Goal: Task Accomplishment & Management: Use online tool/utility

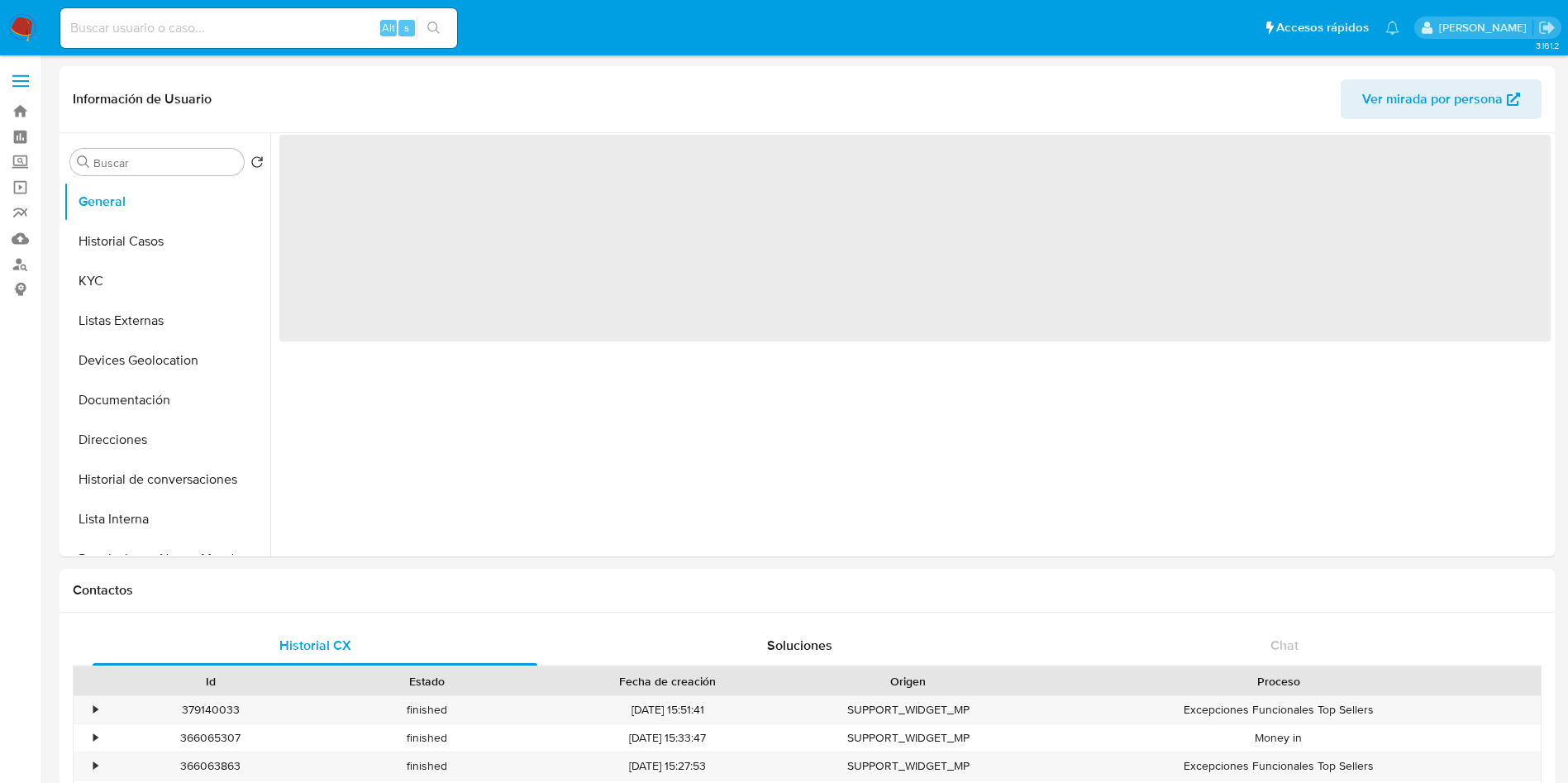
select select "10"
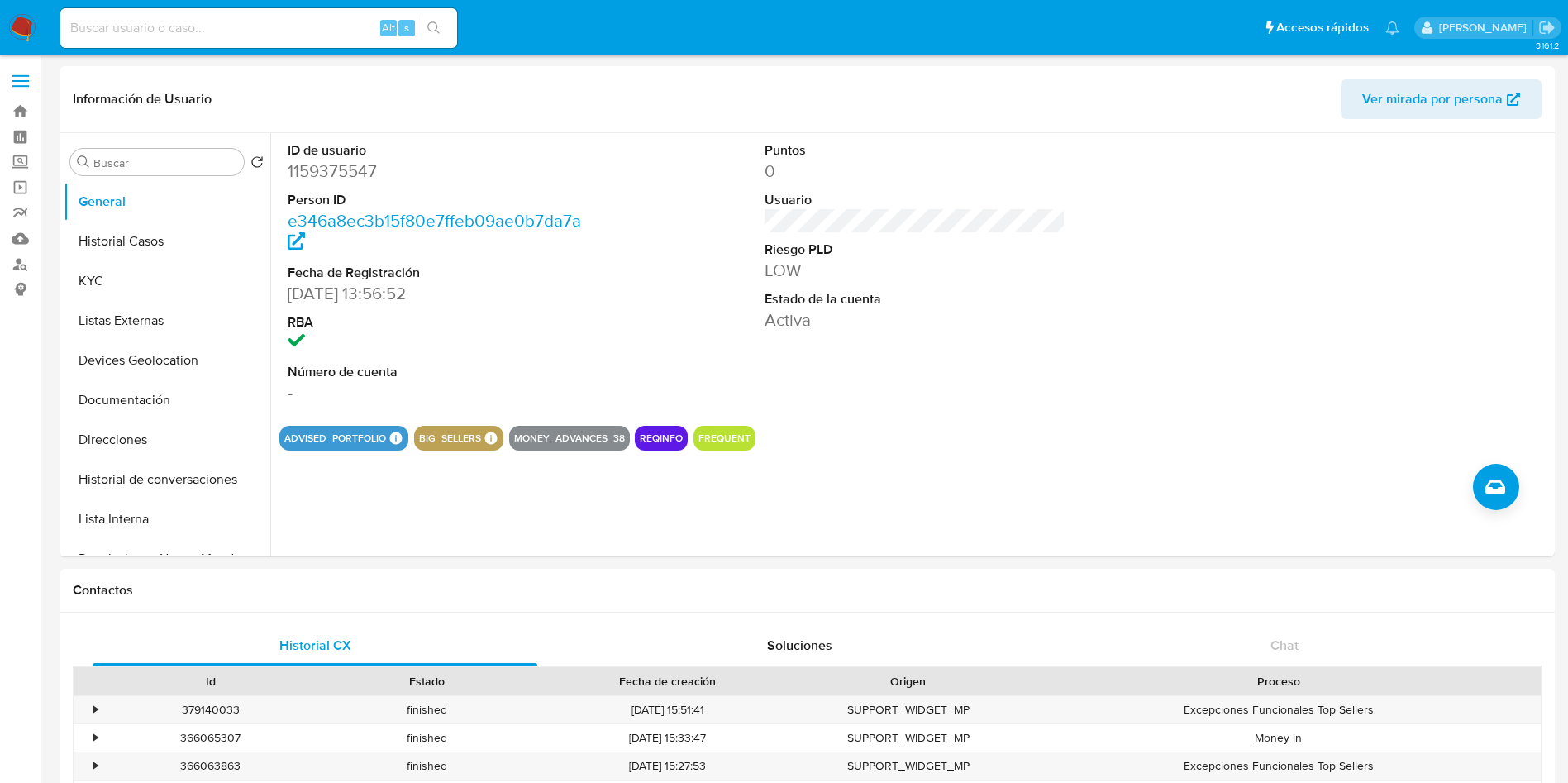
click at [28, 33] on img at bounding box center [22, 27] width 28 height 28
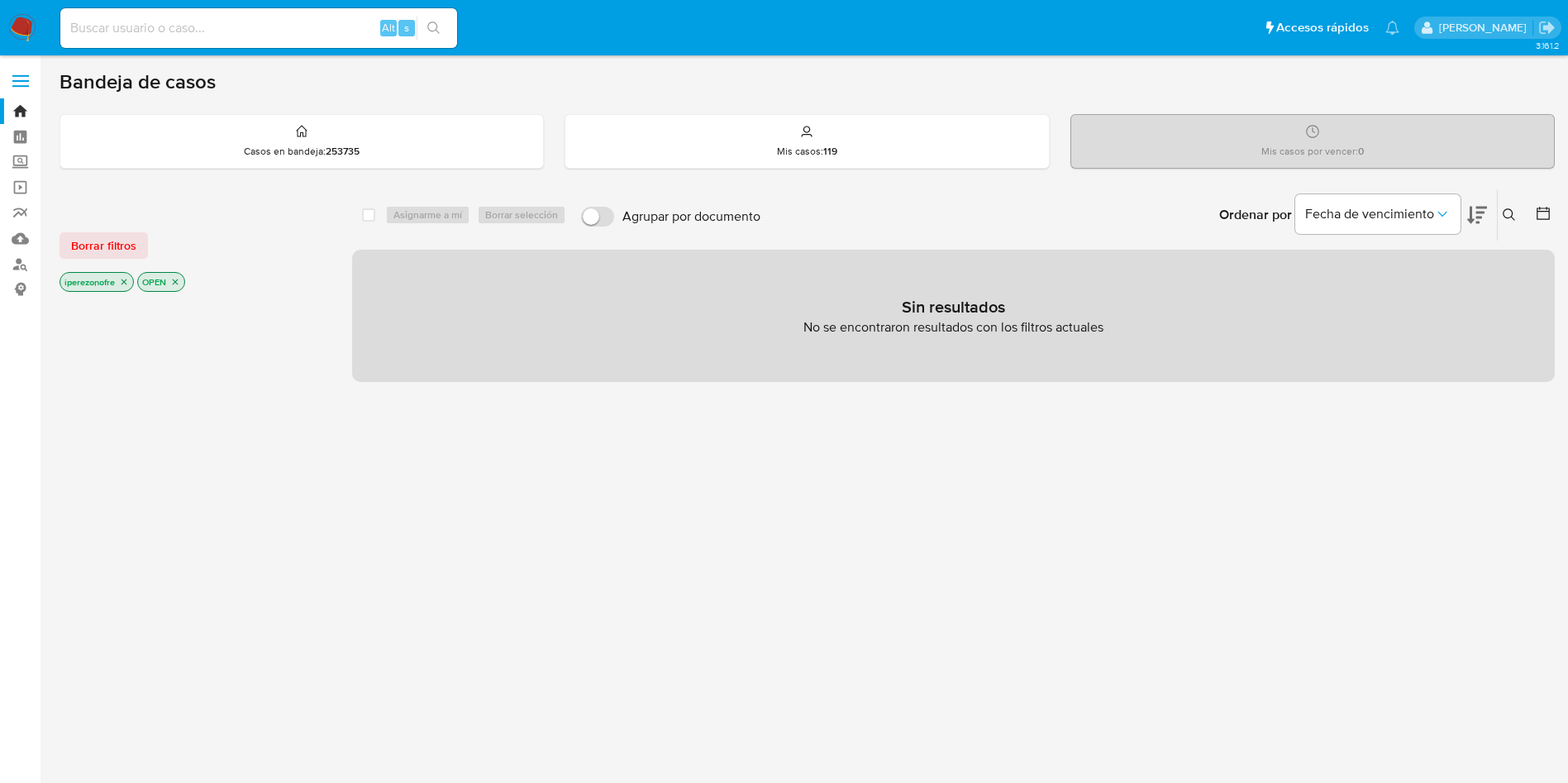
click at [1508, 210] on icon at bounding box center [1509, 215] width 14 height 14
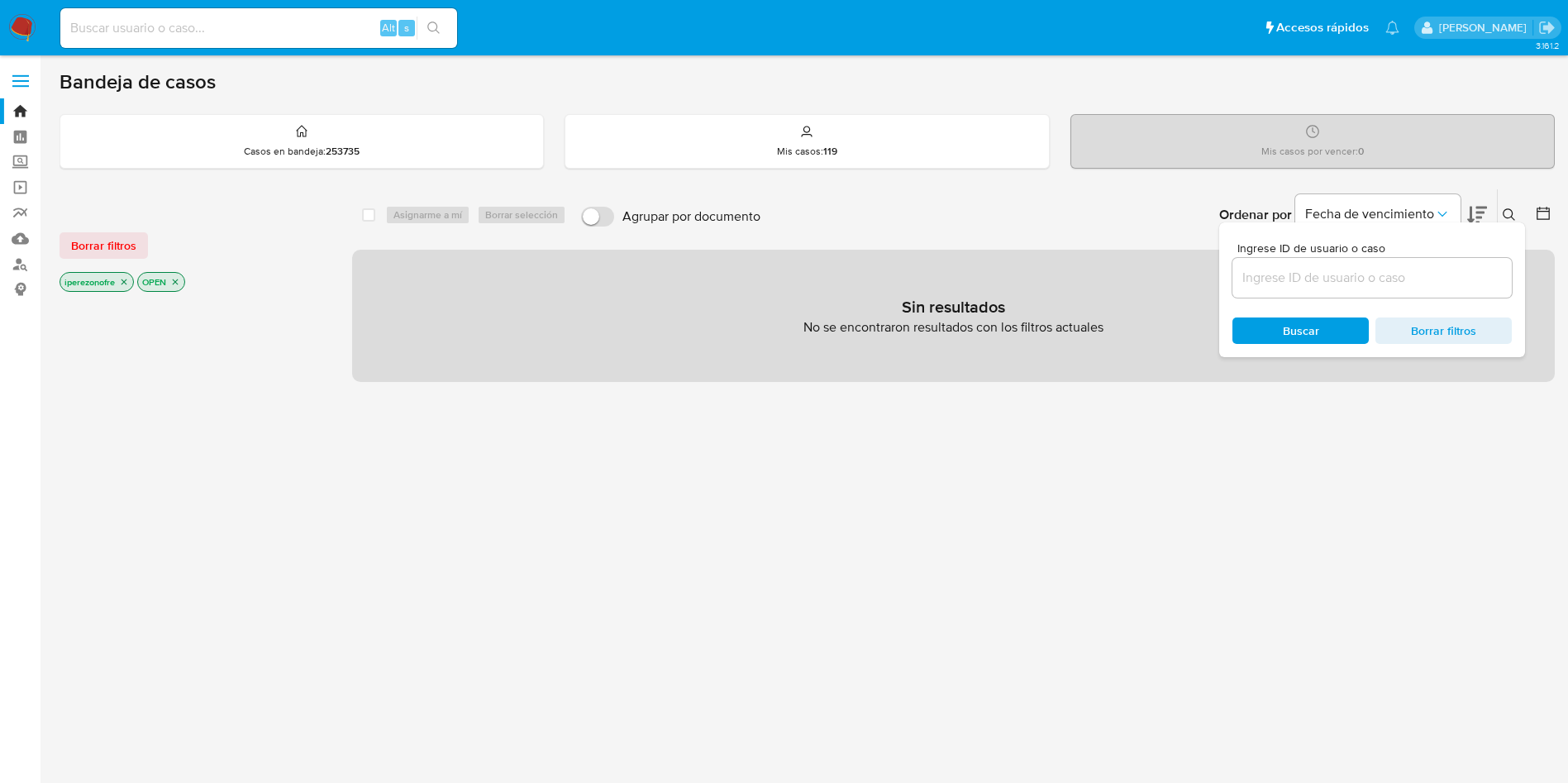
click at [1293, 281] on input at bounding box center [1372, 277] width 279 height 21
type input "NGe1SdUulCioz0pSuB5ValTd"
click at [1278, 322] on span "Buscar" at bounding box center [1300, 331] width 113 height 23
click at [127, 282] on icon "close-filter" at bounding box center [124, 282] width 10 height 10
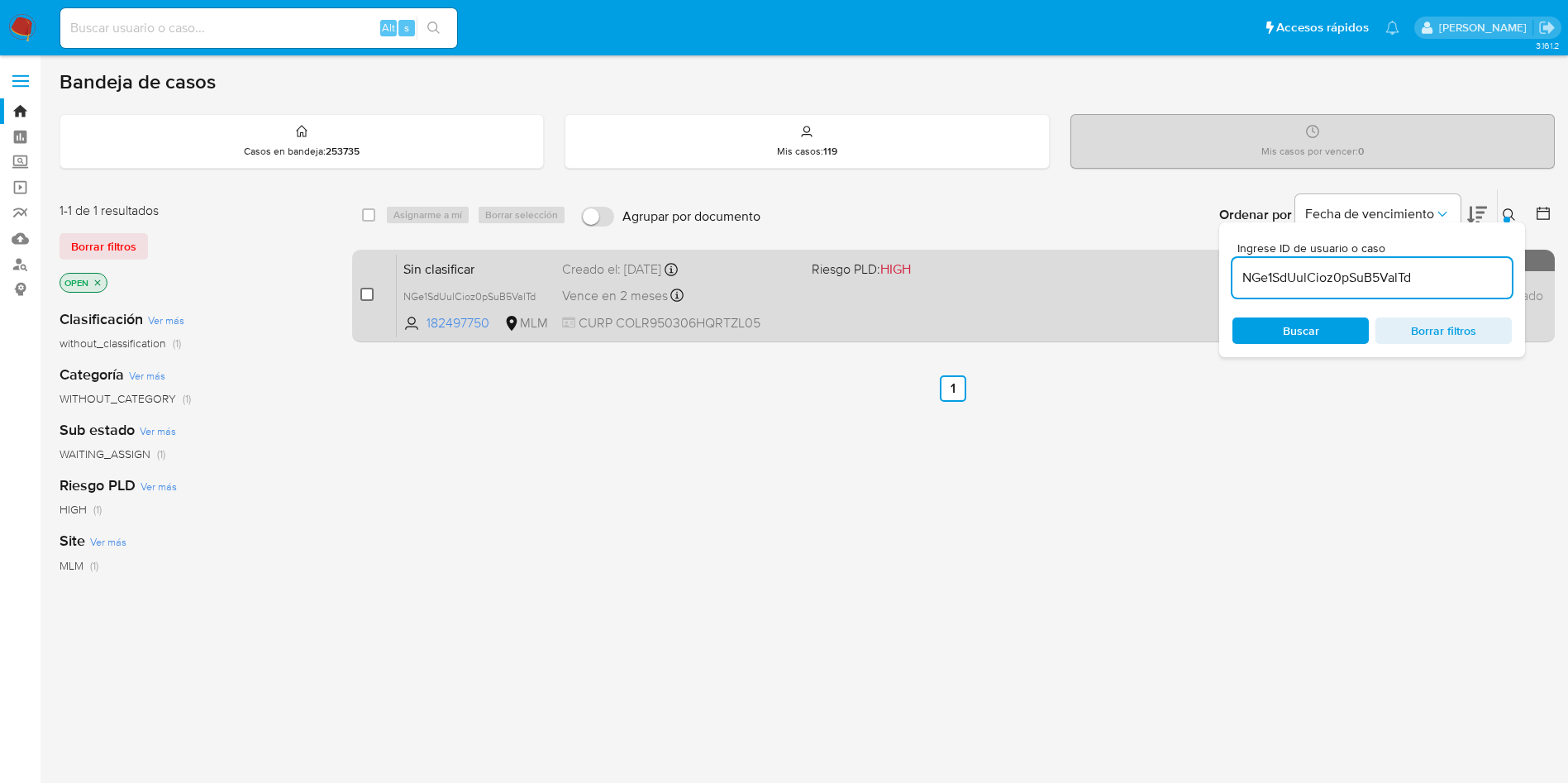
click at [363, 288] on input "checkbox" at bounding box center [368, 295] width 14 height 14
checkbox input "true"
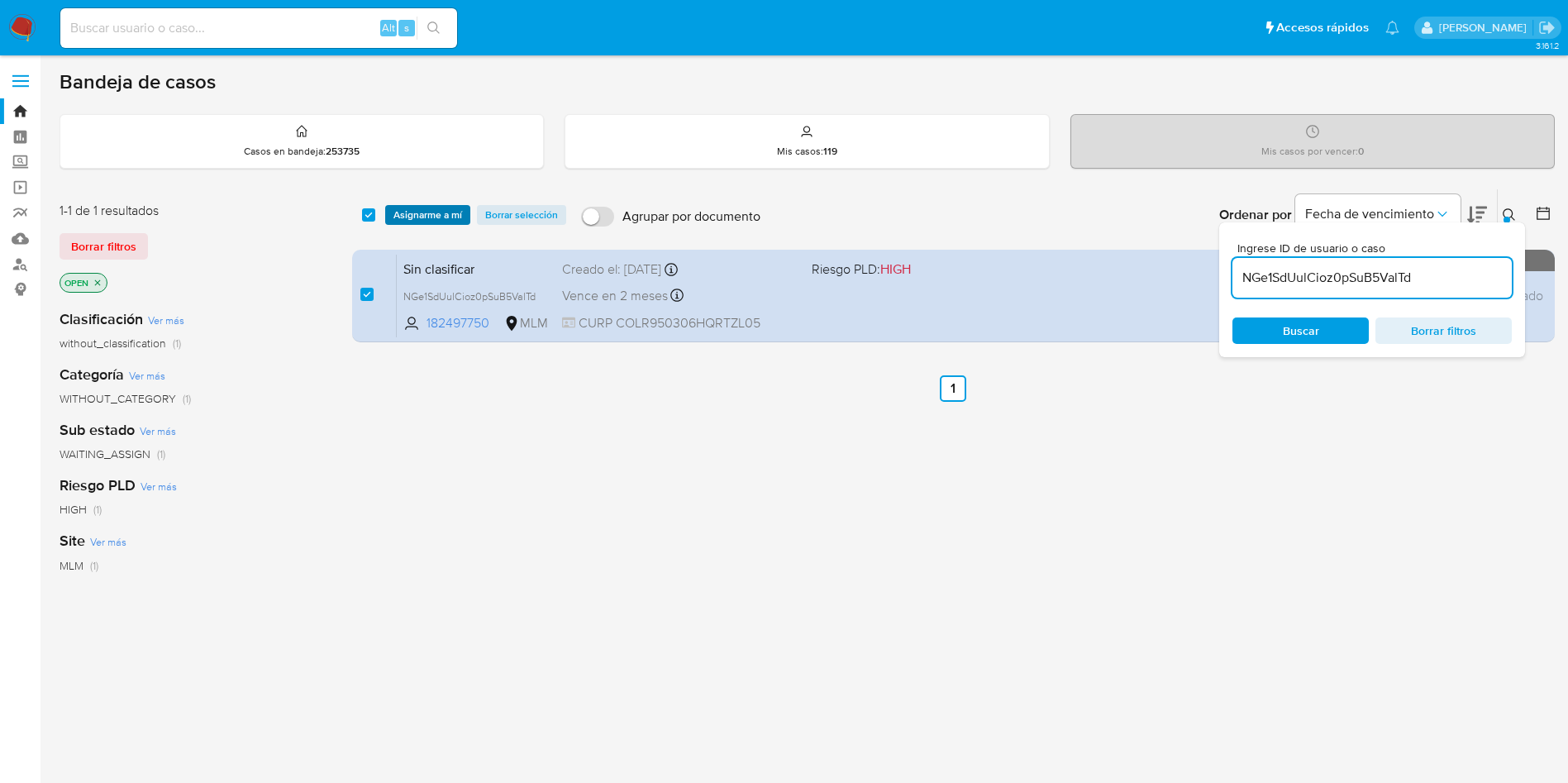
click at [445, 212] on span "Asignarme a mí" at bounding box center [428, 214] width 69 height 16
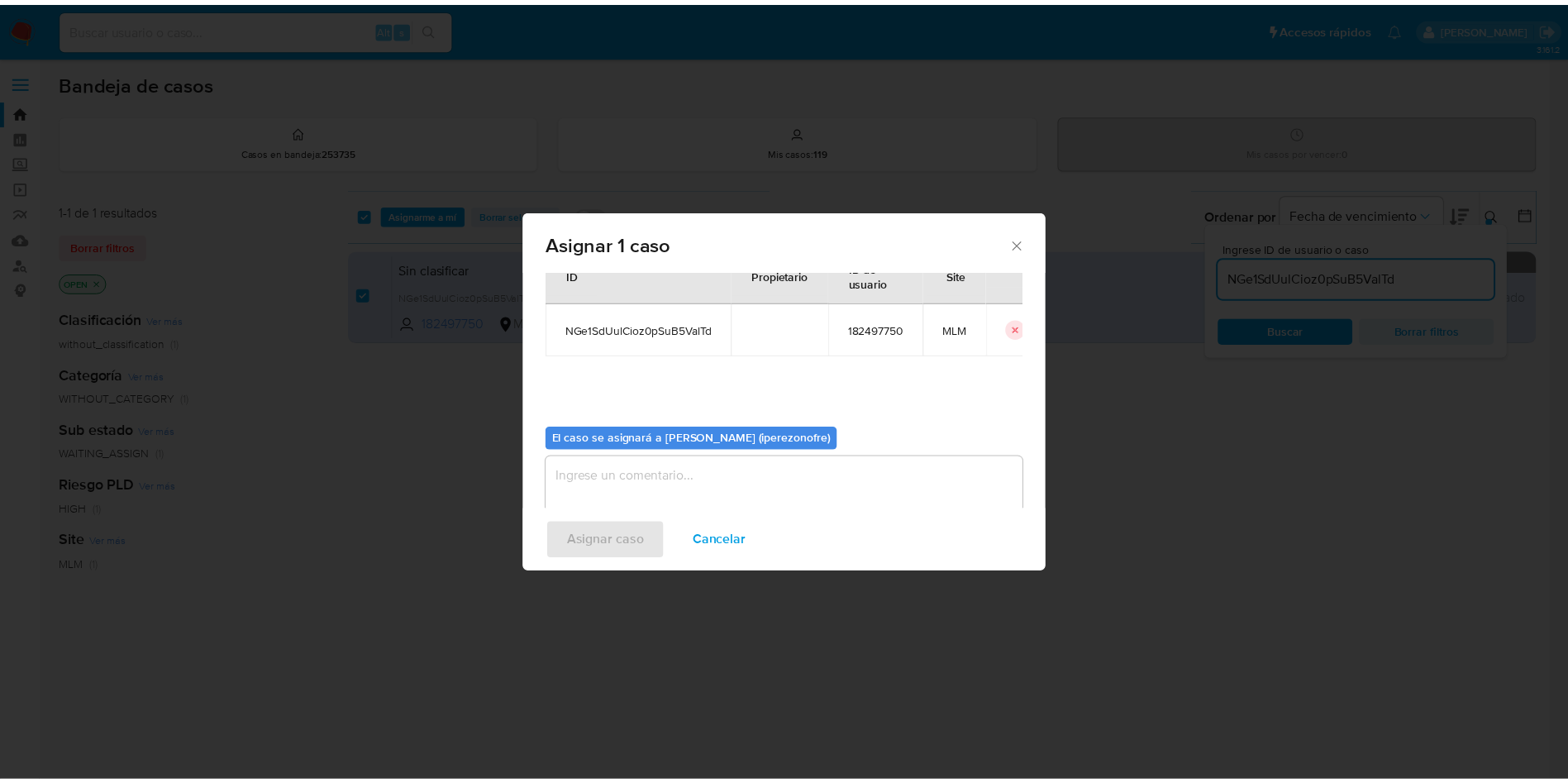
scroll to position [86, 0]
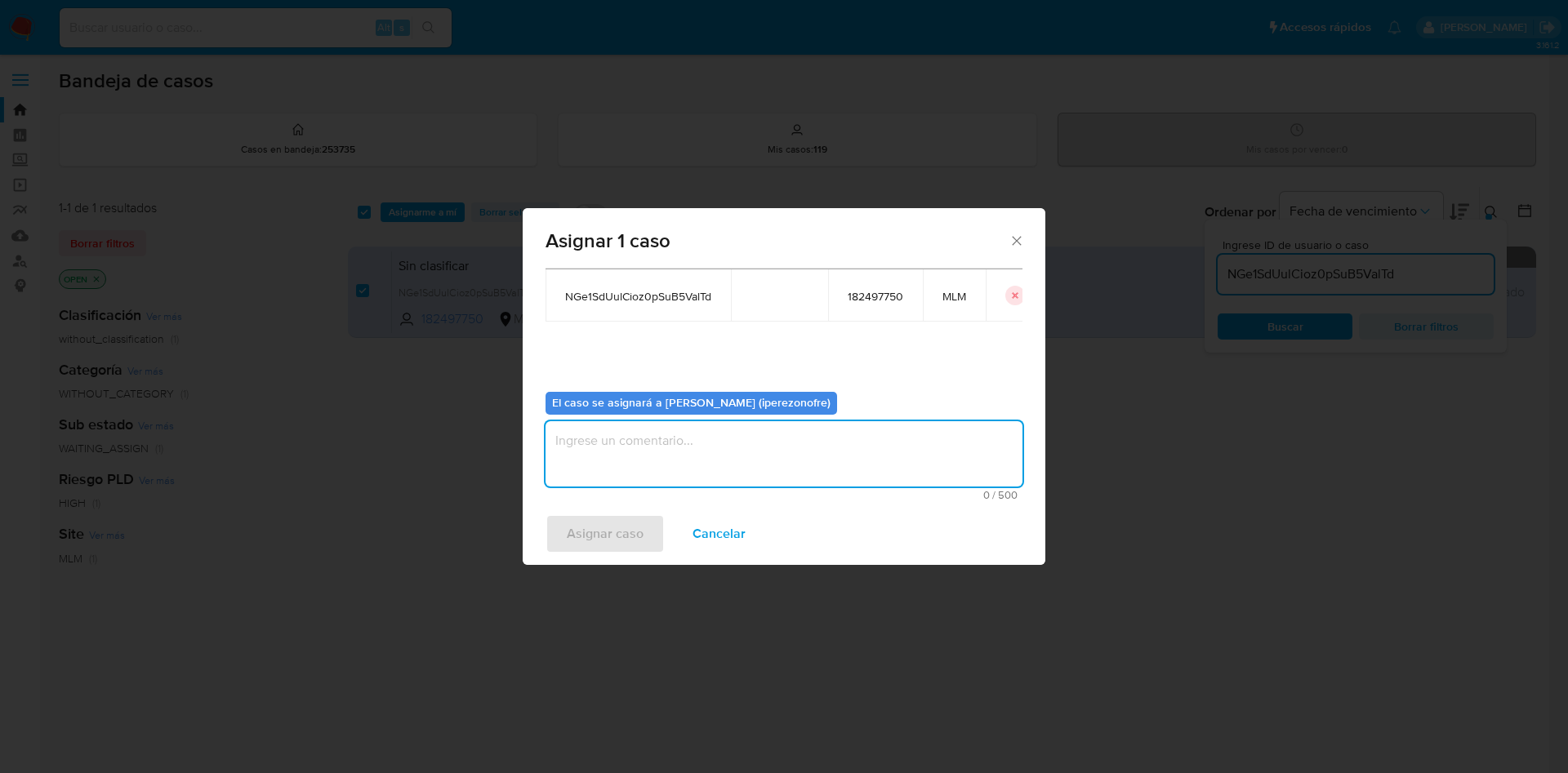
click at [769, 469] on textarea "assign-modal" at bounding box center [784, 454] width 477 height 65
type textarea "ipo"
click at [646, 522] on button "Asignar caso" at bounding box center [605, 534] width 119 height 39
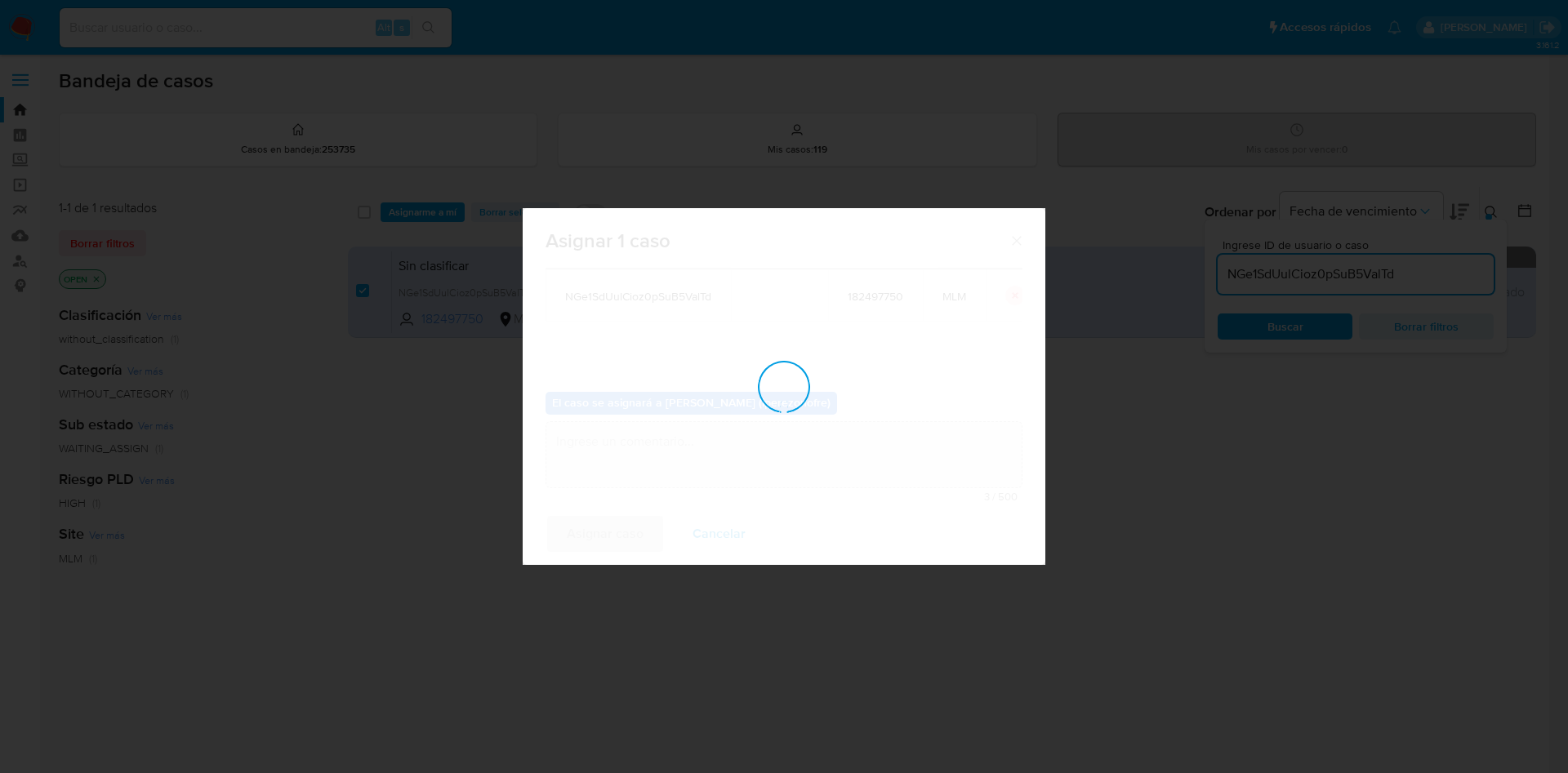
checkbox input "false"
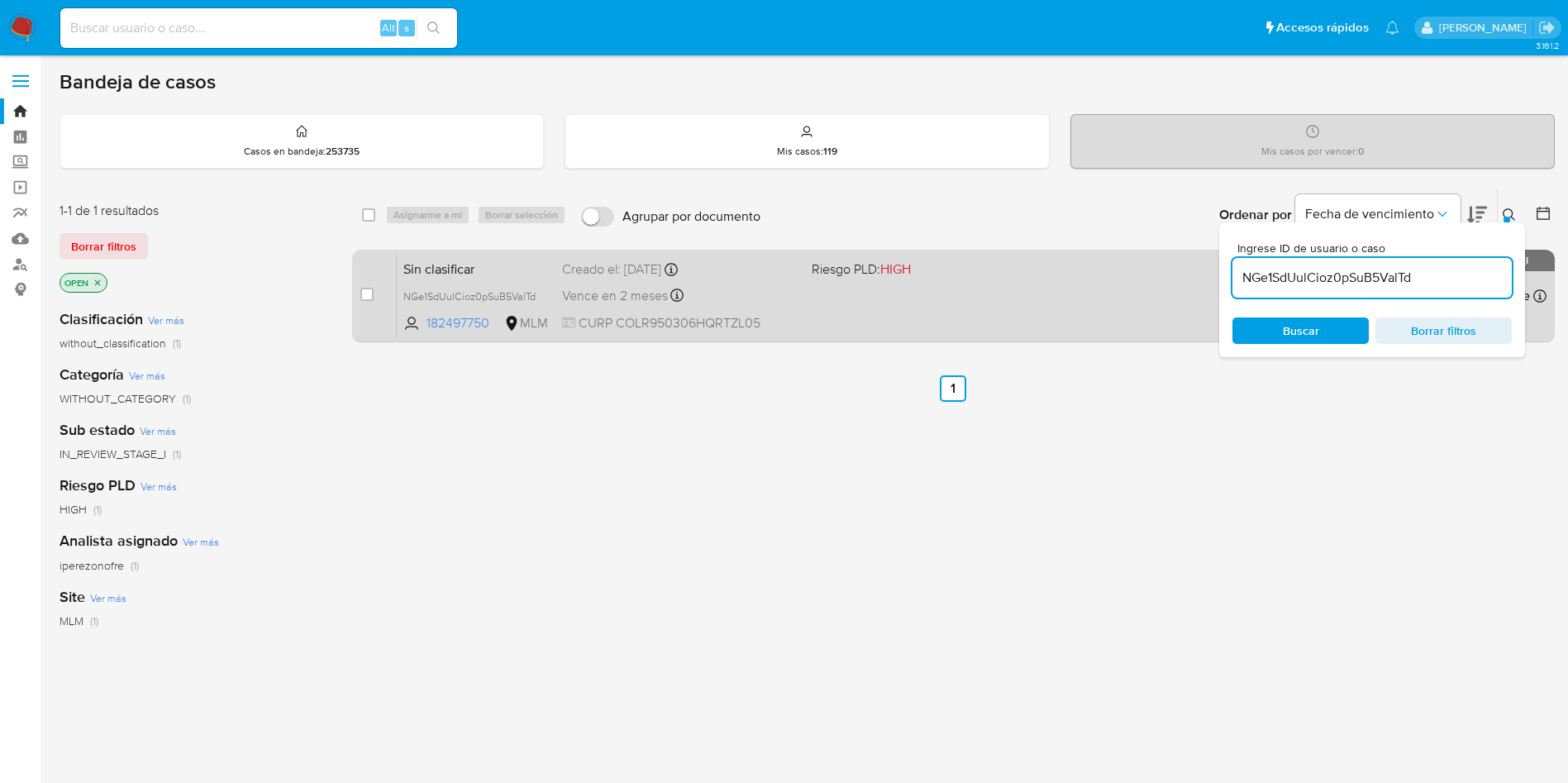
click at [875, 300] on div "Sin clasificar NGe1SdUulCioz0pSuB5ValTd 182497750 MLM Riesgo PLD: HIGH Creado e…" at bounding box center [972, 296] width 1150 height 83
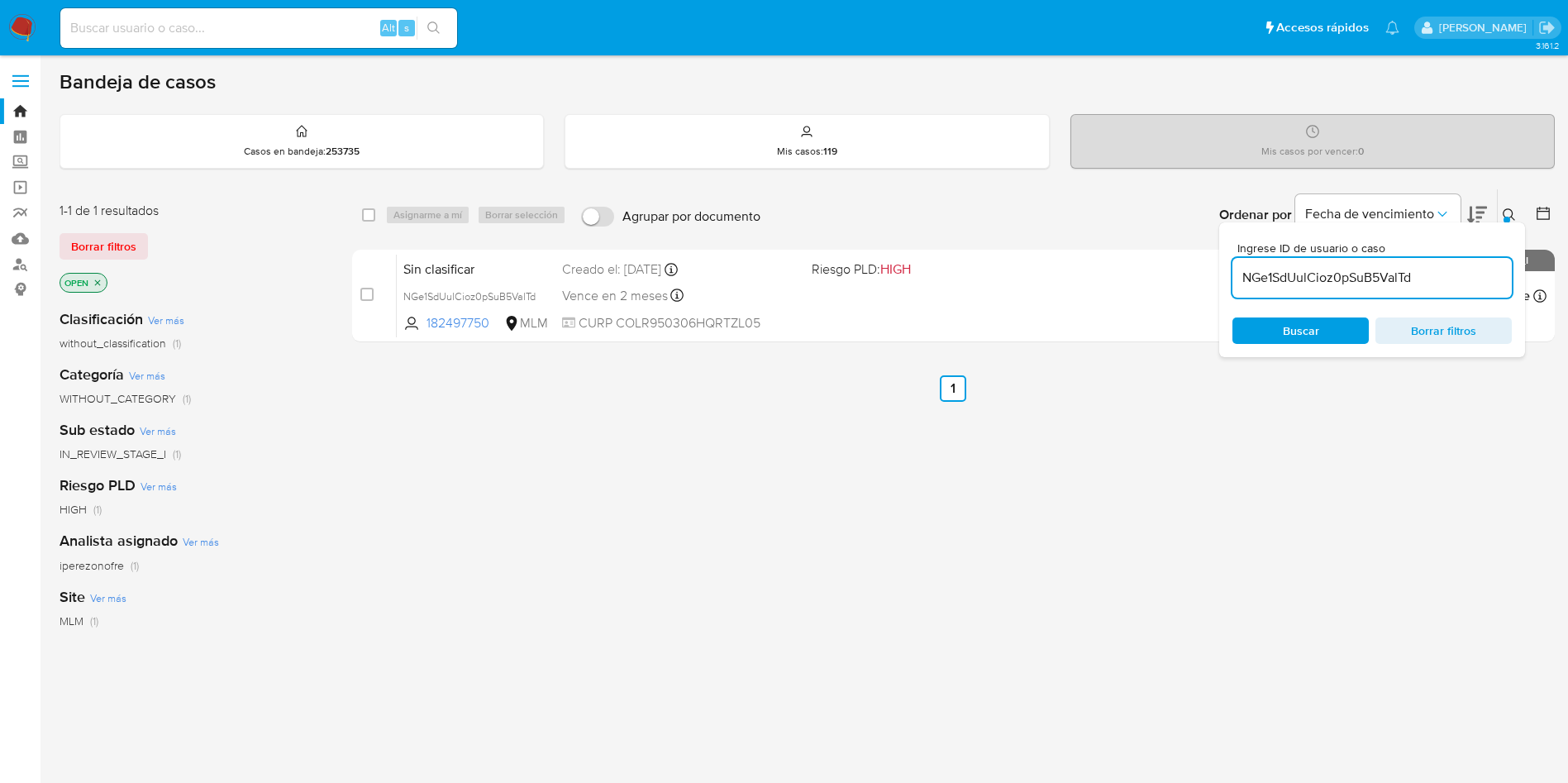
click at [726, 668] on div "select-all-cases-checkbox Asignarme a mí Borrar selección Agrupar por documento…" at bounding box center [953, 563] width 1202 height 749
drag, startPoint x: 791, startPoint y: 632, endPoint x: 797, endPoint y: 638, distance: 8.5
click at [792, 630] on div "select-all-cases-checkbox Asignarme a mí Borrar selección Agrupar por documento…" at bounding box center [953, 563] width 1202 height 749
click at [1270, 327] on span "Buscar" at bounding box center [1300, 331] width 113 height 23
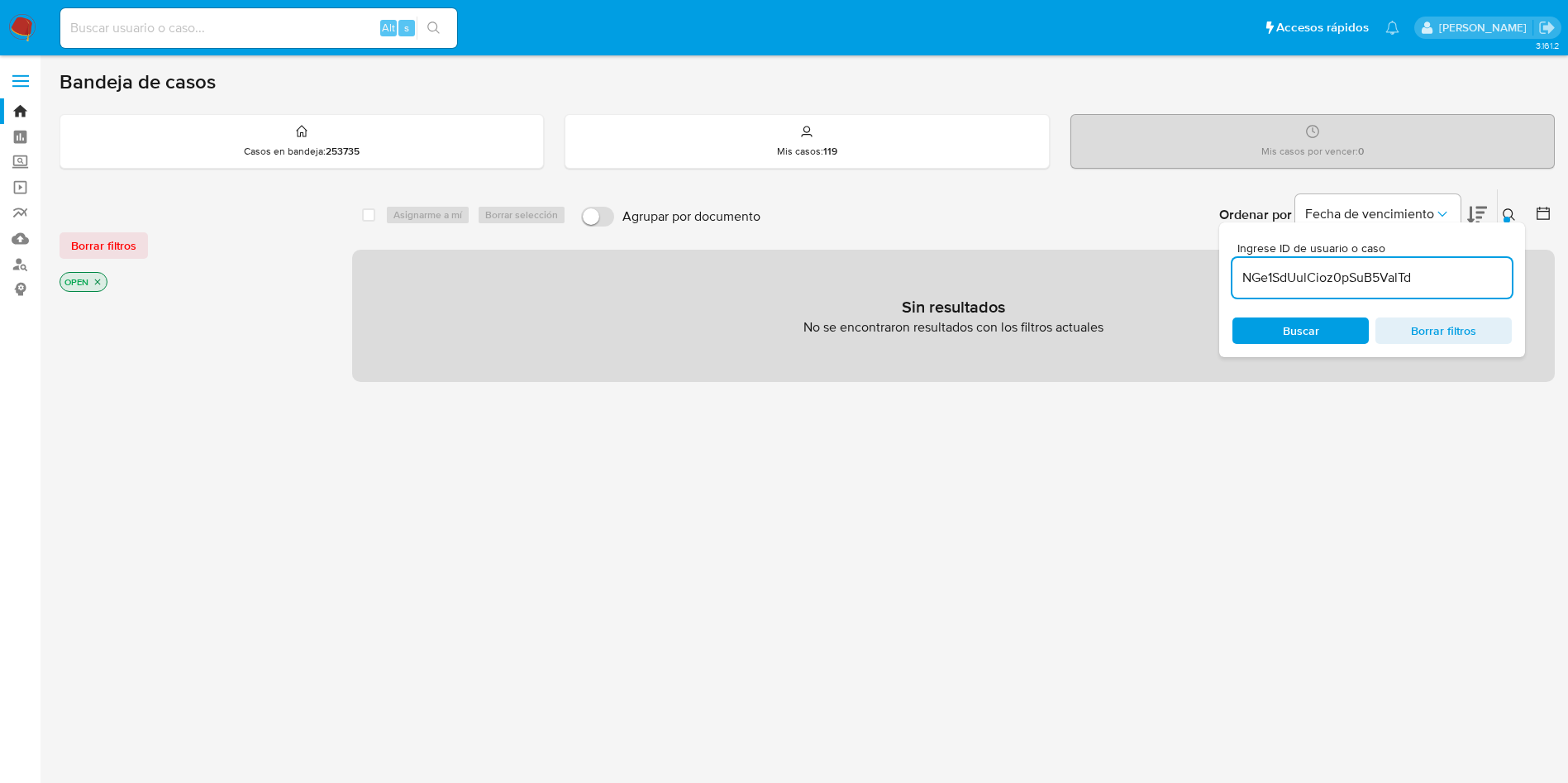
click at [1083, 588] on div "select-all-cases-checkbox Asignarme a mí Borrar selección Agrupar por documento…" at bounding box center [953, 562] width 1202 height 748
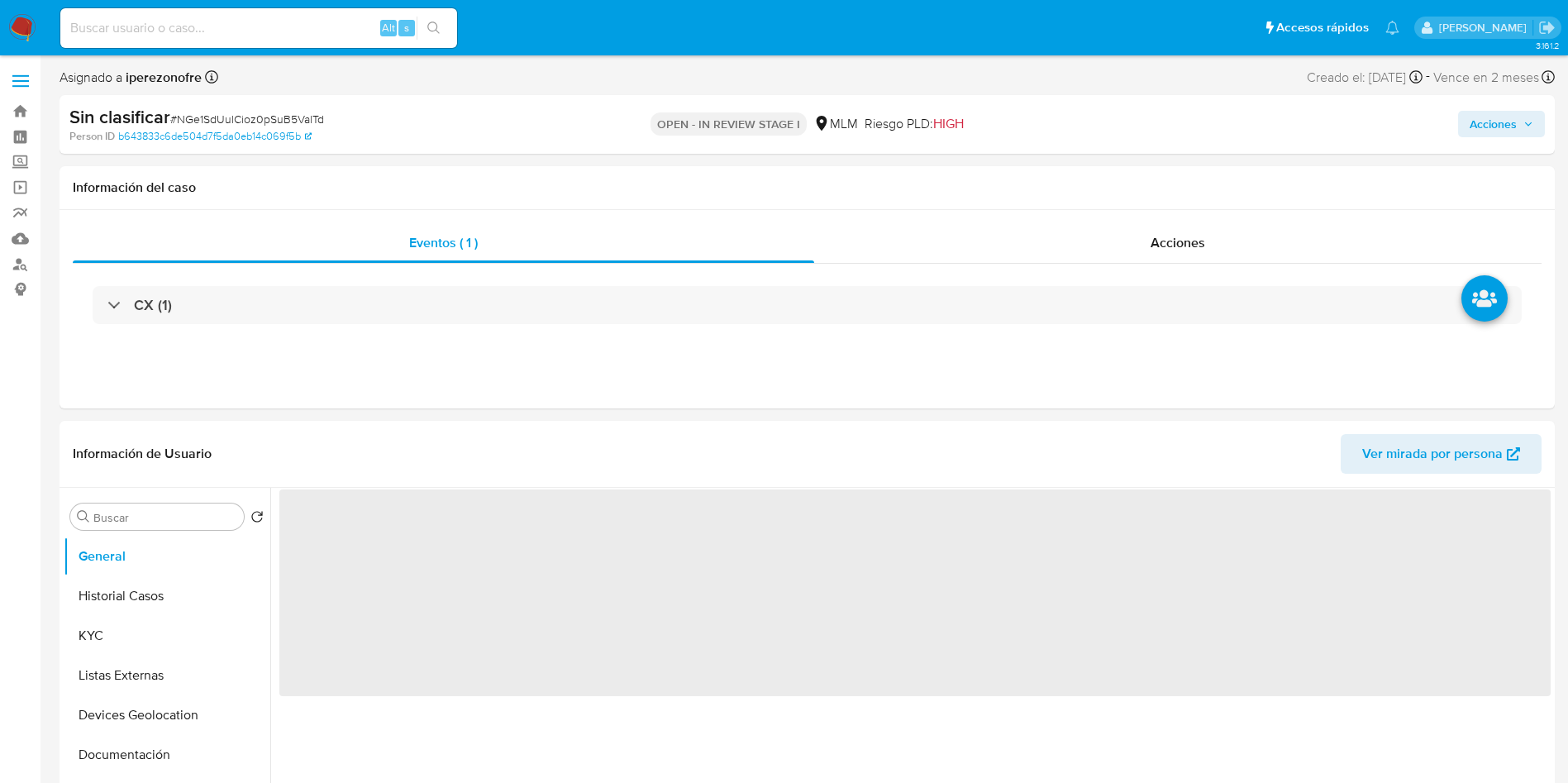
select select "10"
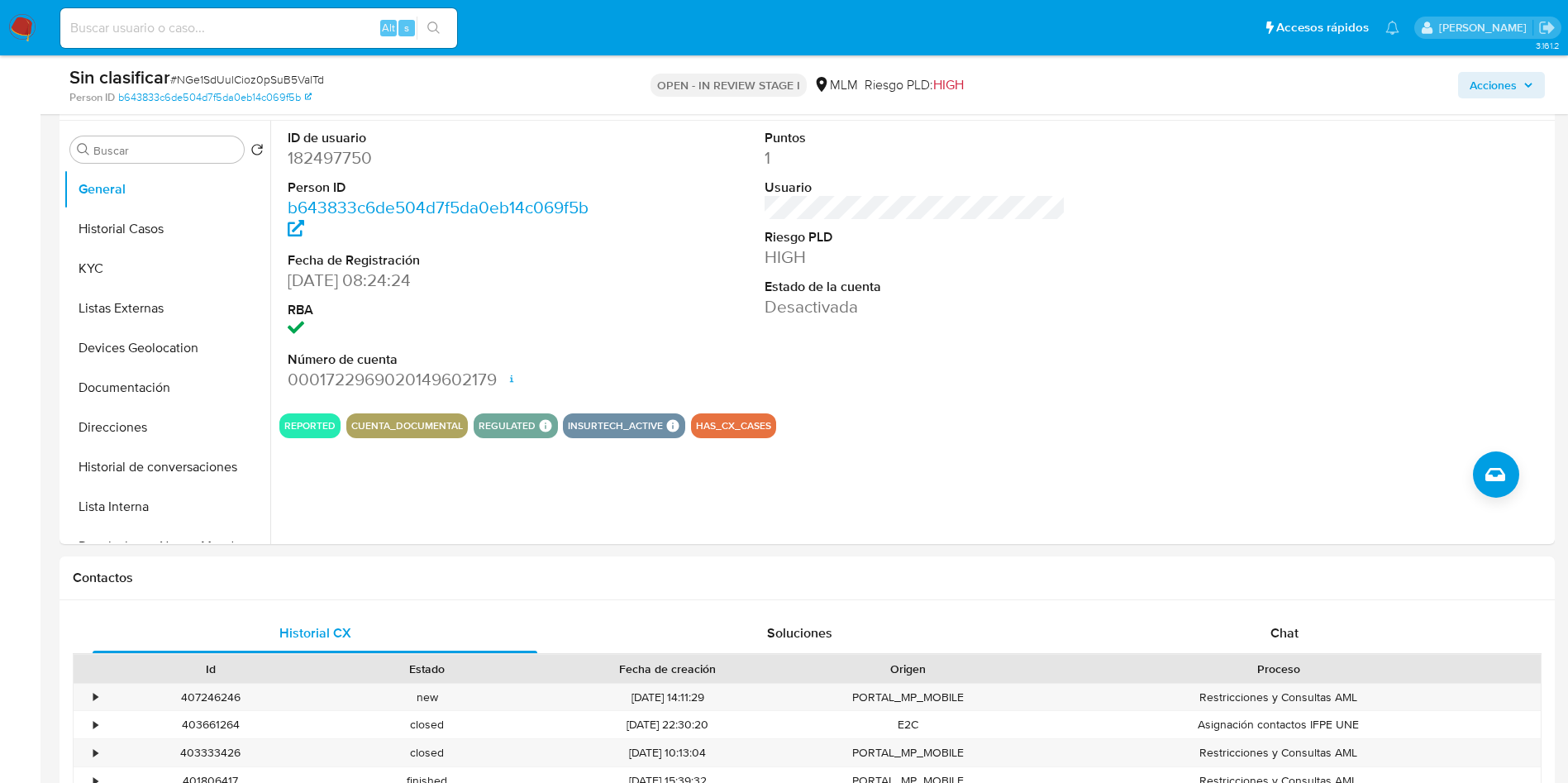
scroll to position [248, 0]
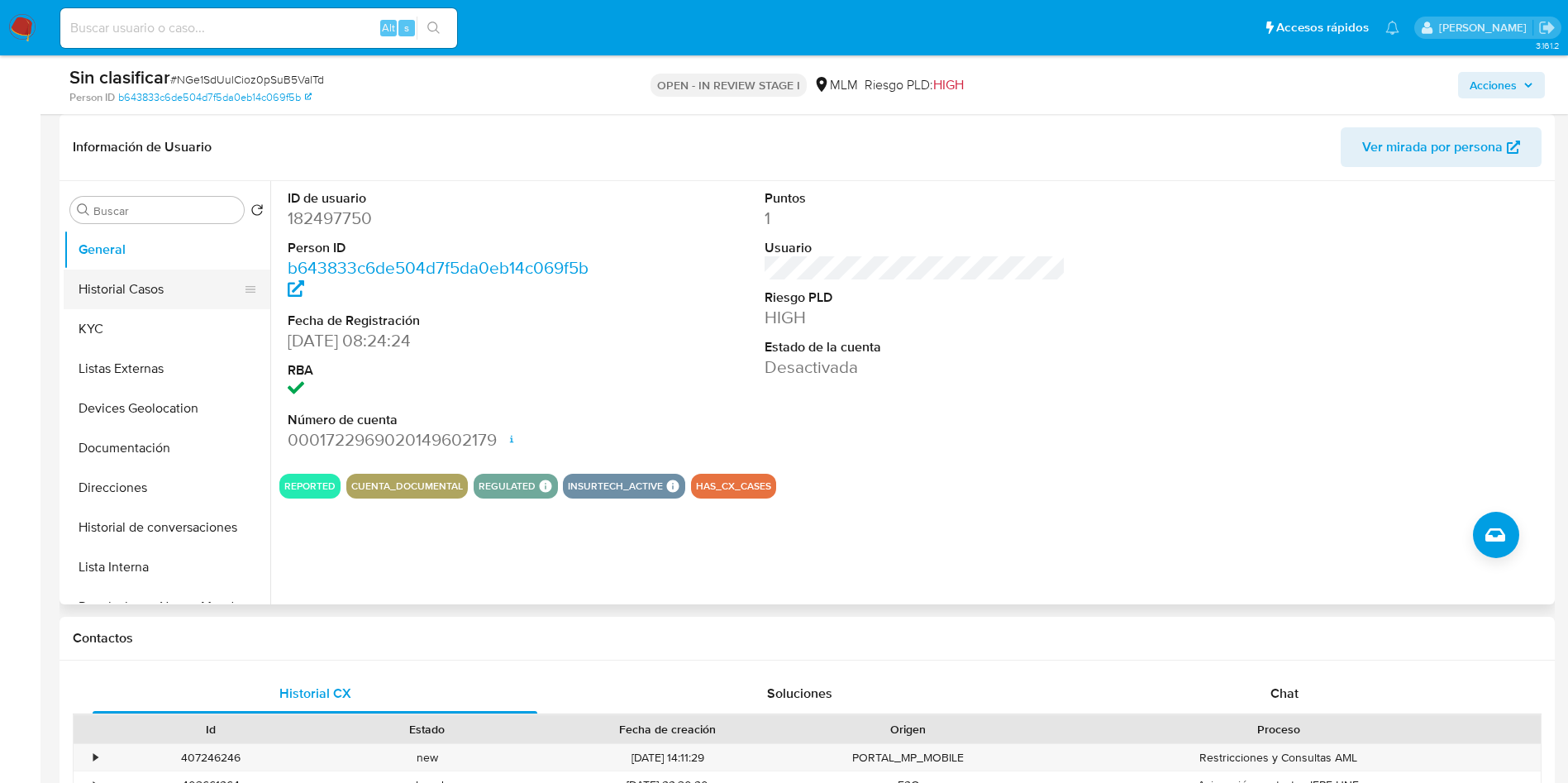
click at [131, 282] on button "Historial Casos" at bounding box center [160, 289] width 193 height 40
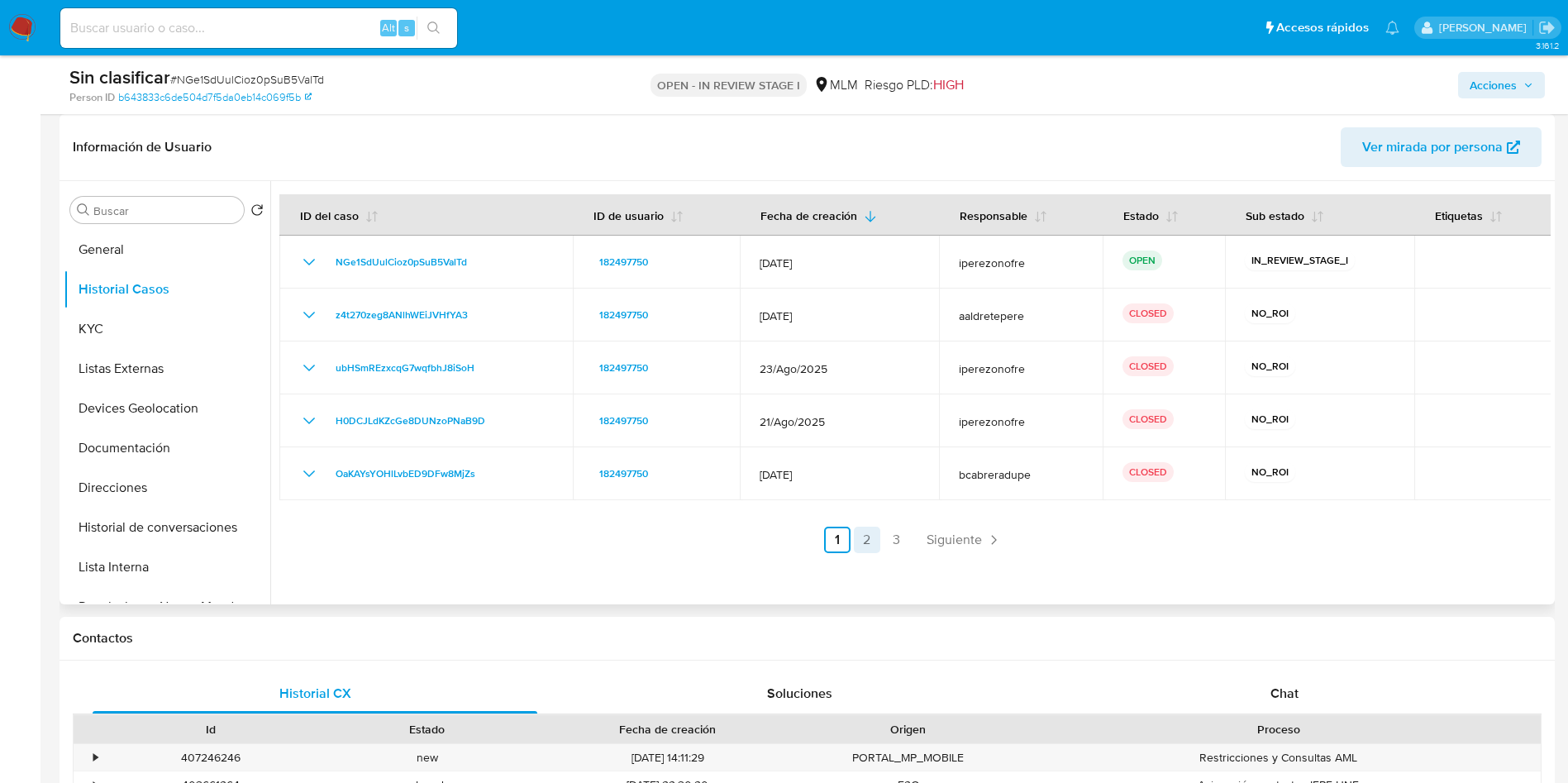
click at [872, 534] on link "2" at bounding box center [866, 539] width 26 height 26
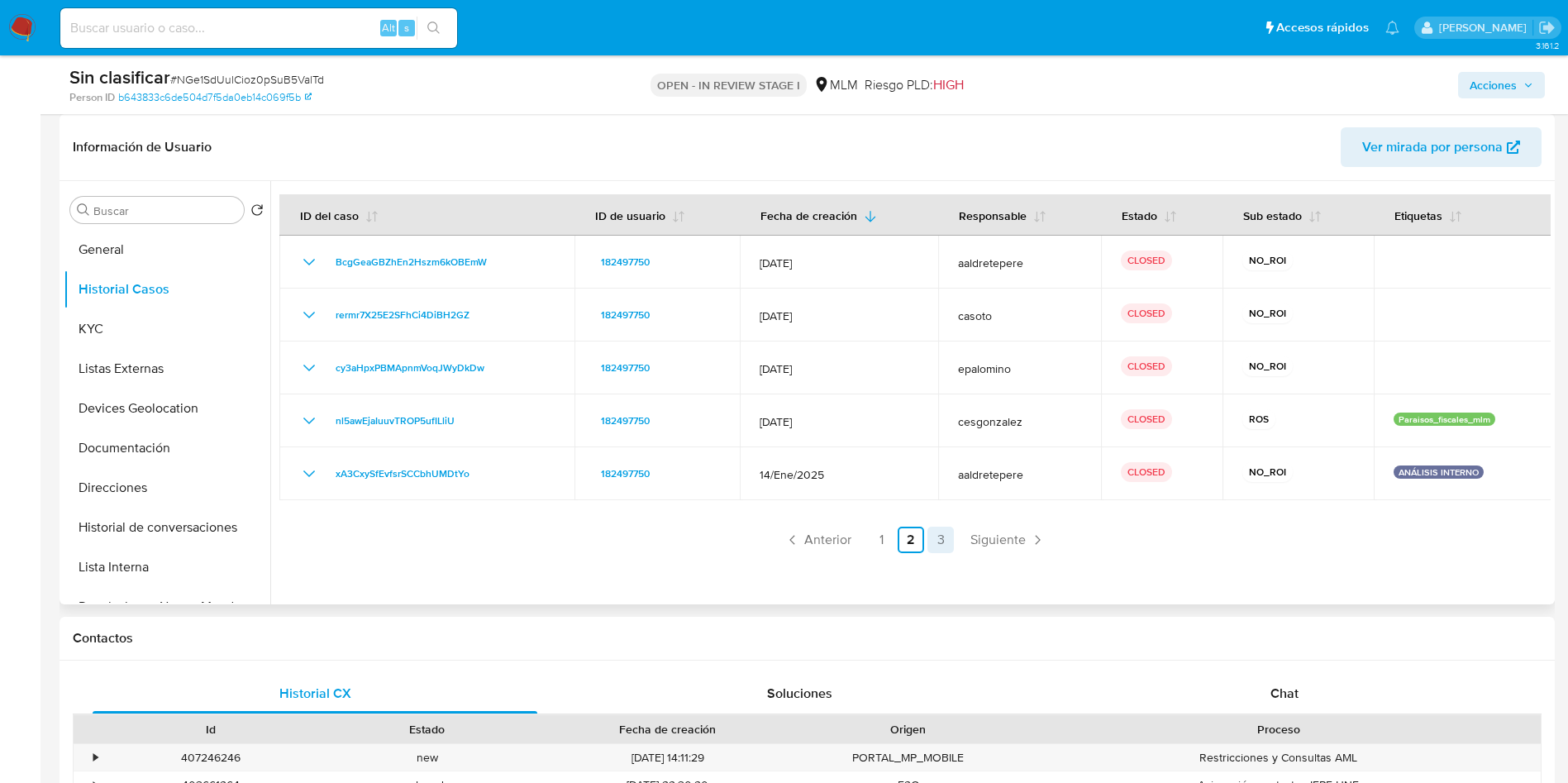
click at [946, 536] on link "3" at bounding box center [940, 539] width 26 height 26
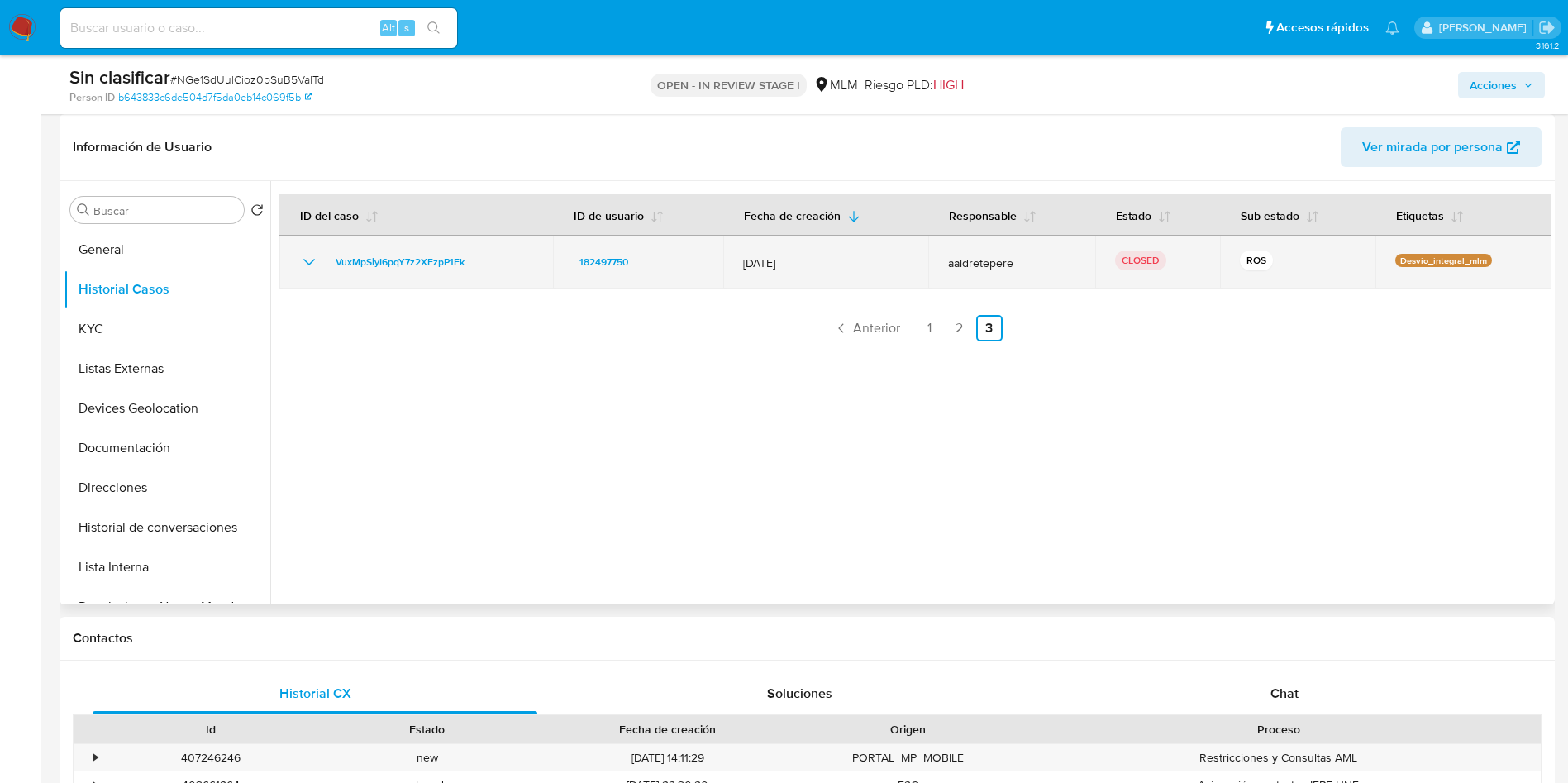
click at [304, 257] on icon "Mostrar/Ocultar" at bounding box center [309, 262] width 19 height 19
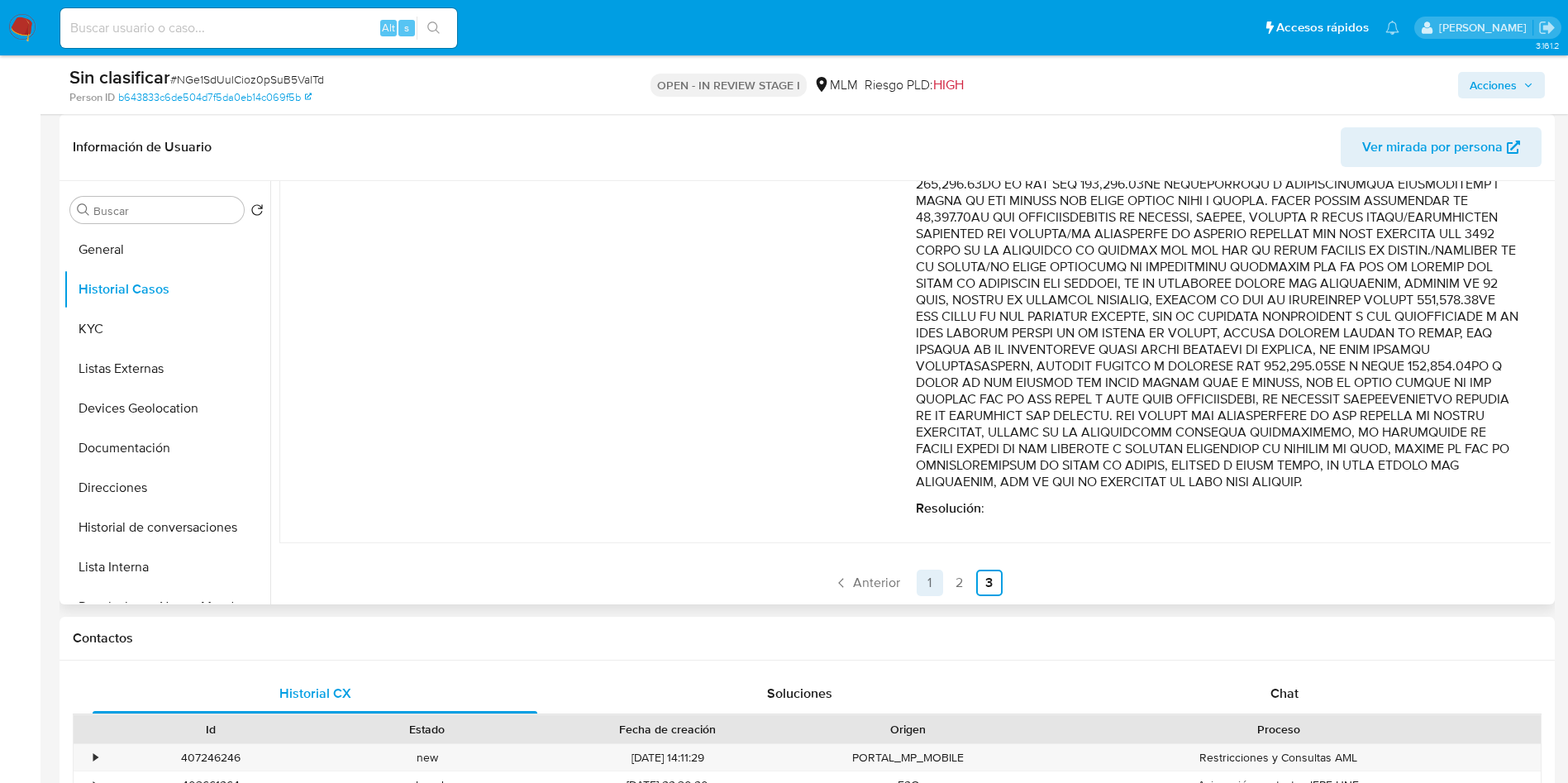
click at [931, 584] on link "1" at bounding box center [929, 582] width 26 height 26
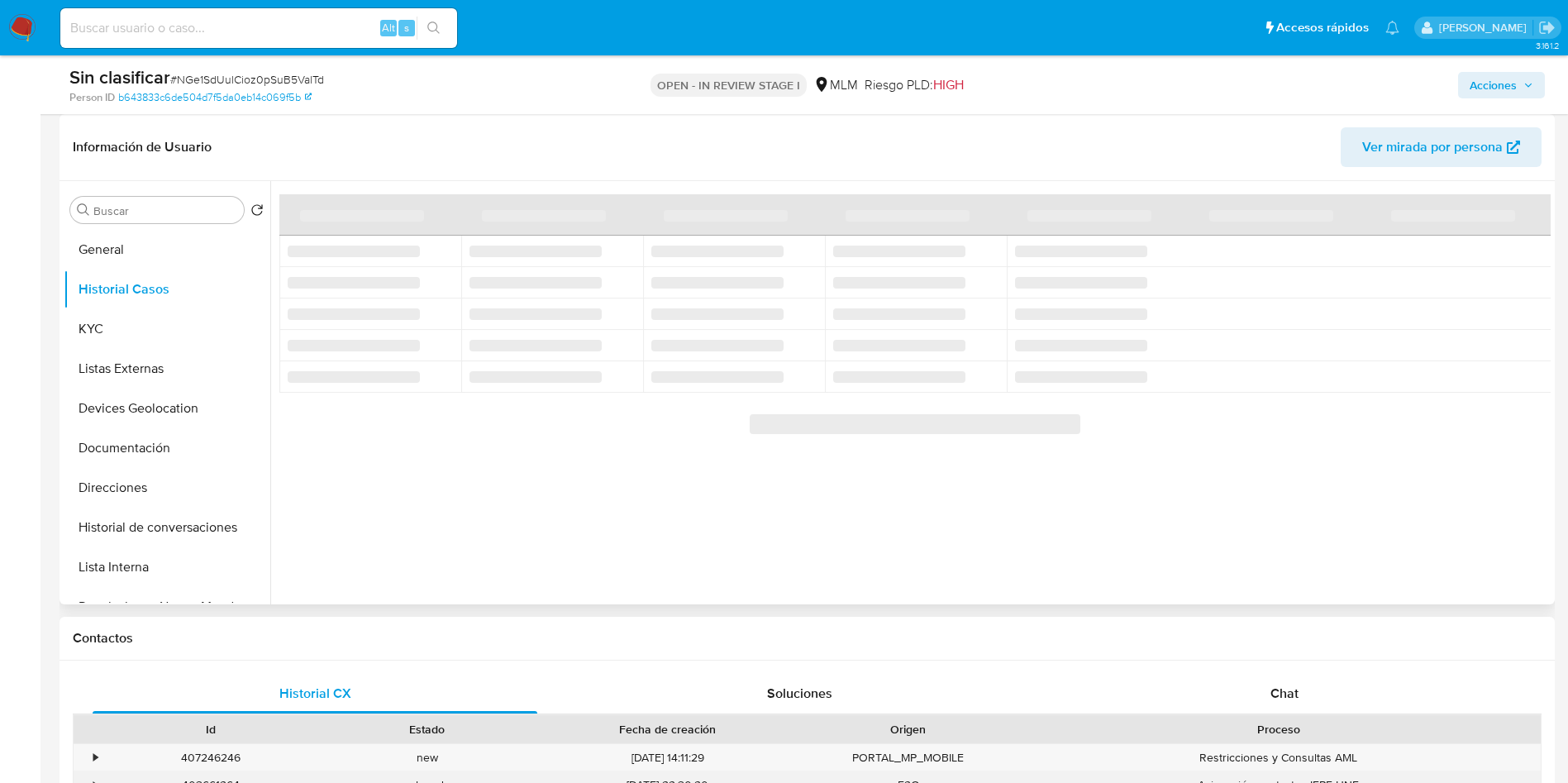
scroll to position [0, 0]
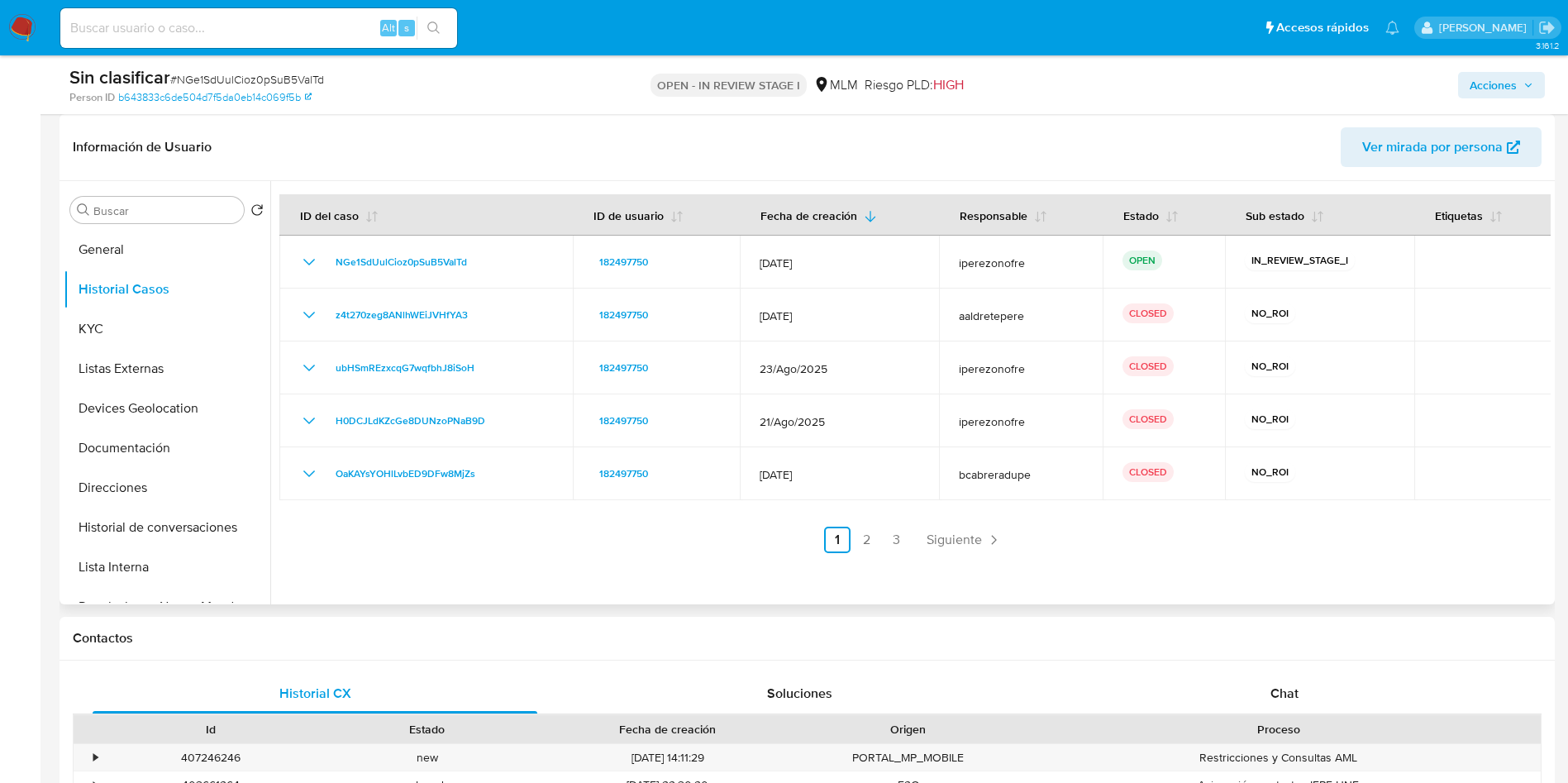
click at [1522, 82] on span "Acciones" at bounding box center [1501, 85] width 64 height 23
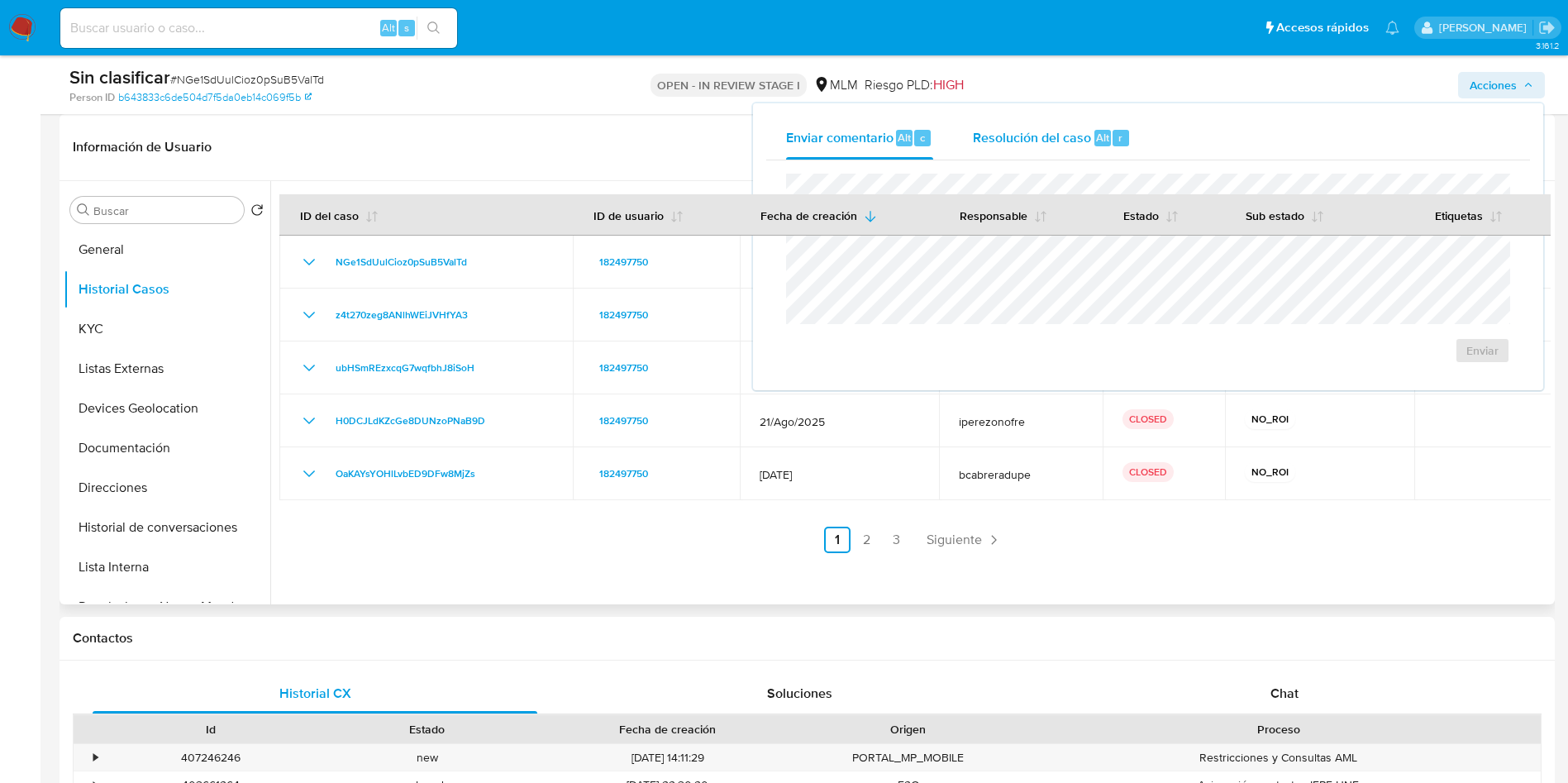
click at [1055, 130] on span "Resolución del caso" at bounding box center [1032, 137] width 118 height 19
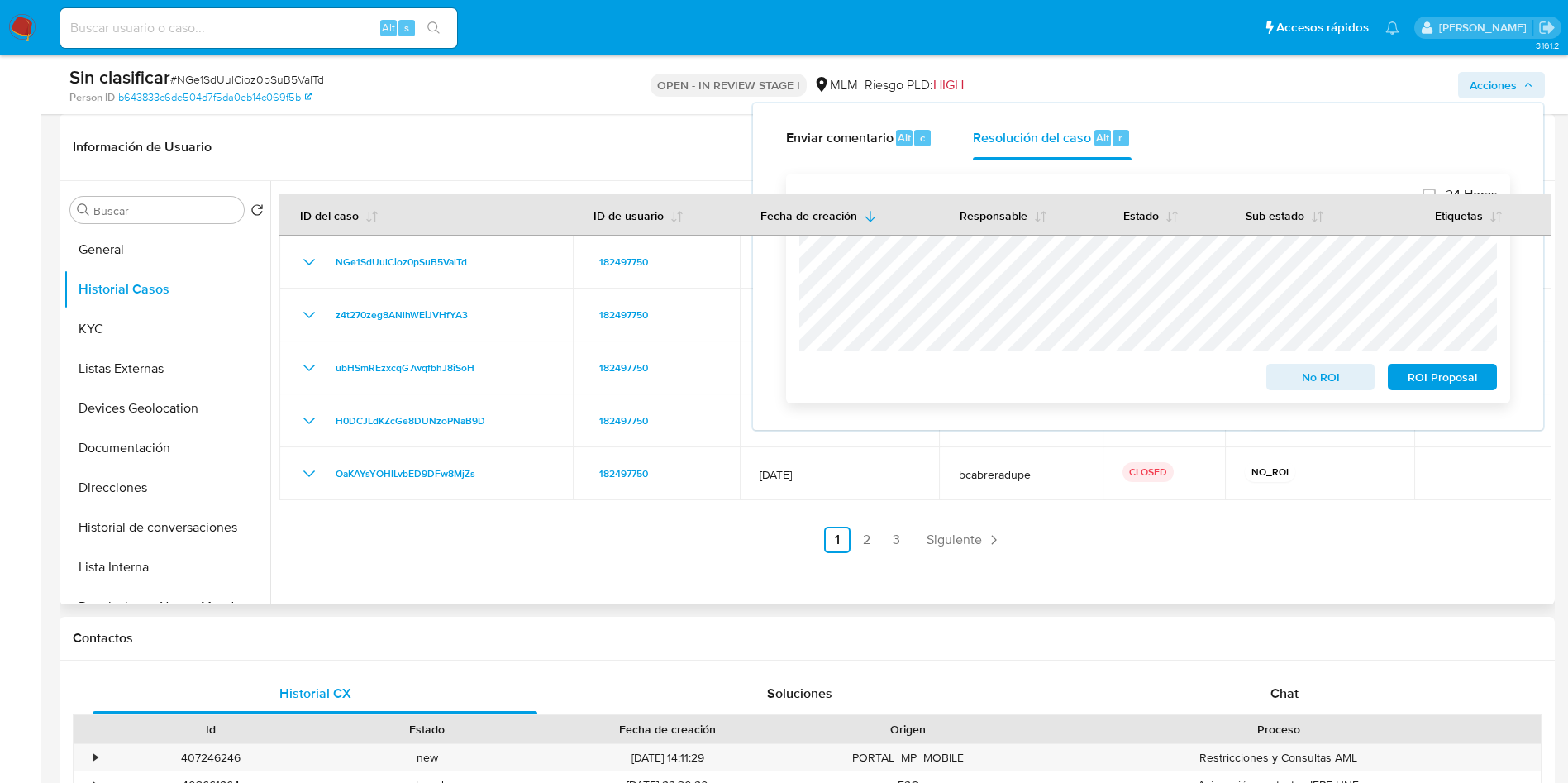
click at [1329, 388] on span "No ROI" at bounding box center [1321, 377] width 86 height 23
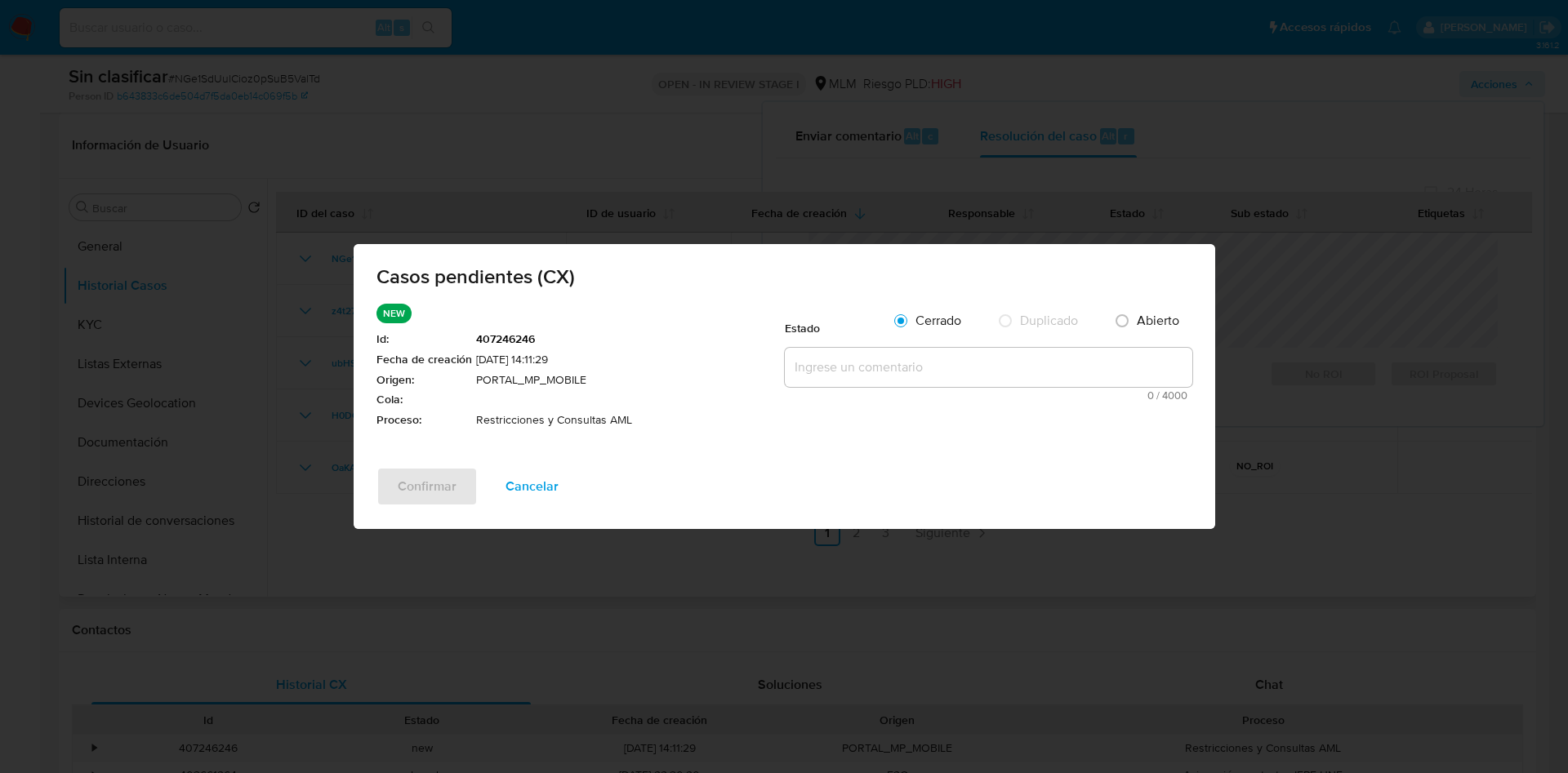
click at [846, 357] on textarea at bounding box center [988, 367] width 407 height 39
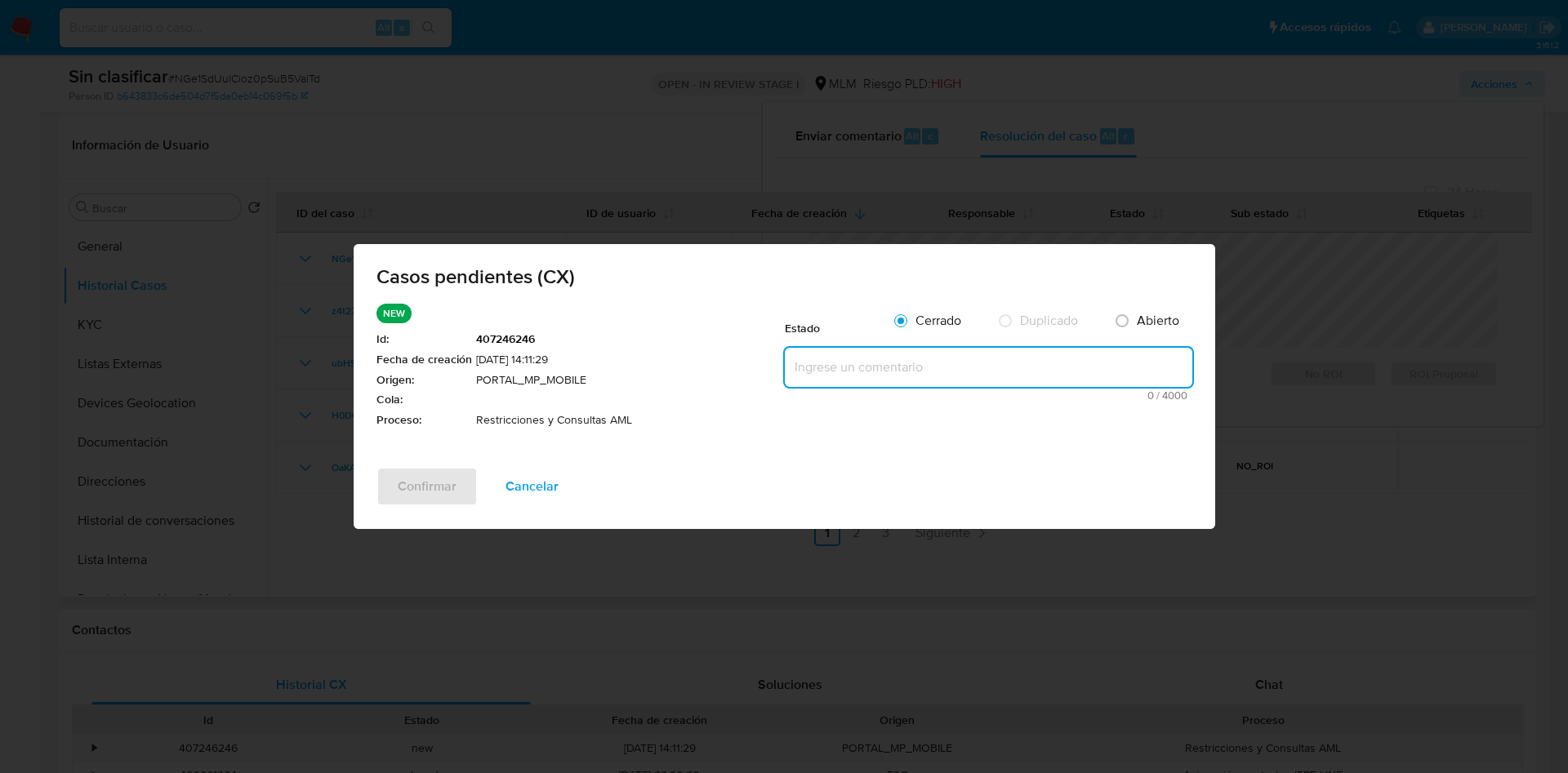
paste textarea "Se realiza validación de caso generado por CX en el que se identifica restricci…"
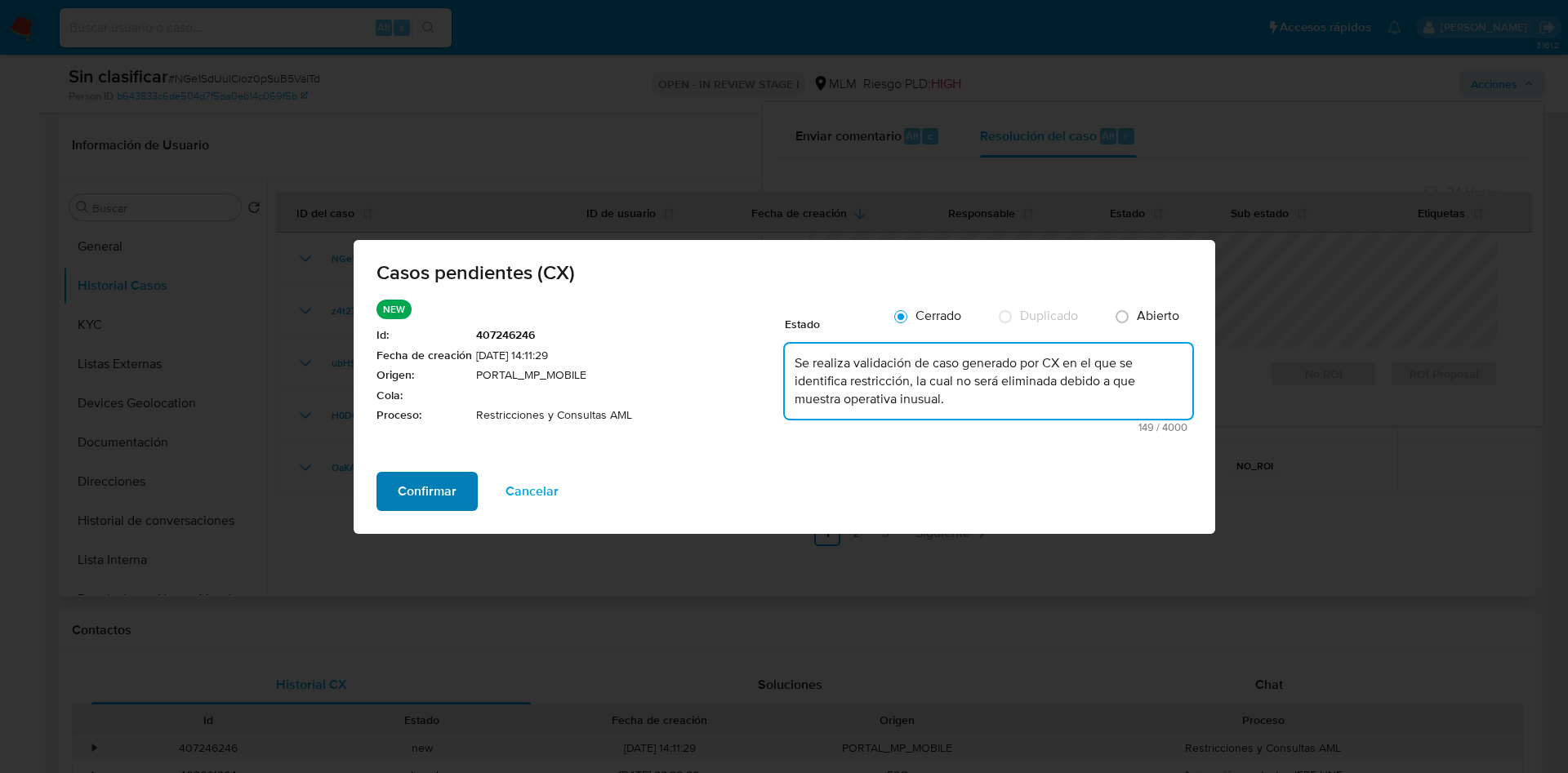
type textarea "Se realiza validación de caso generado por CX en el que se identifica restricci…"
click at [408, 473] on span "Confirmar" at bounding box center [427, 490] width 58 height 35
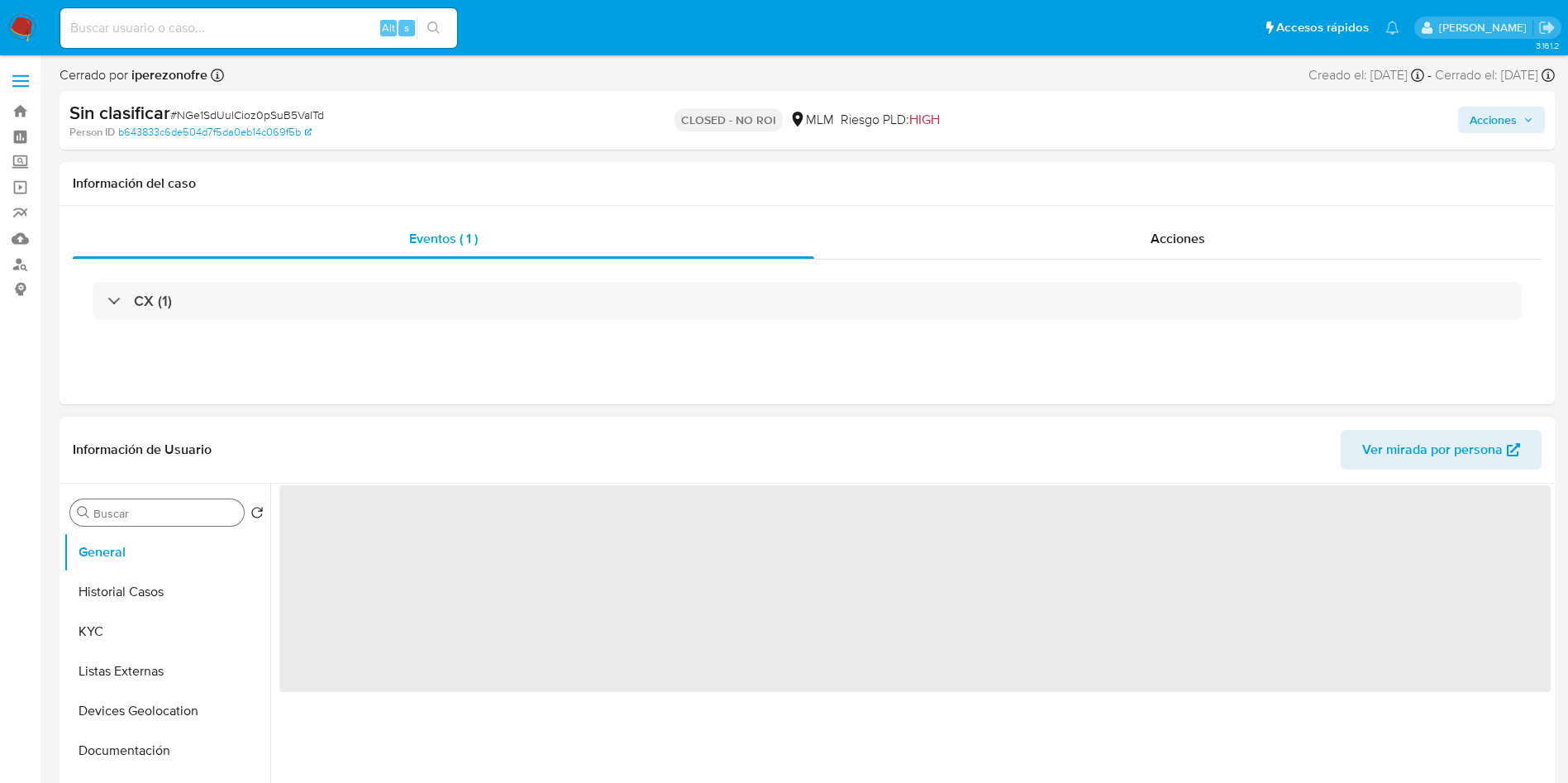
select select "10"
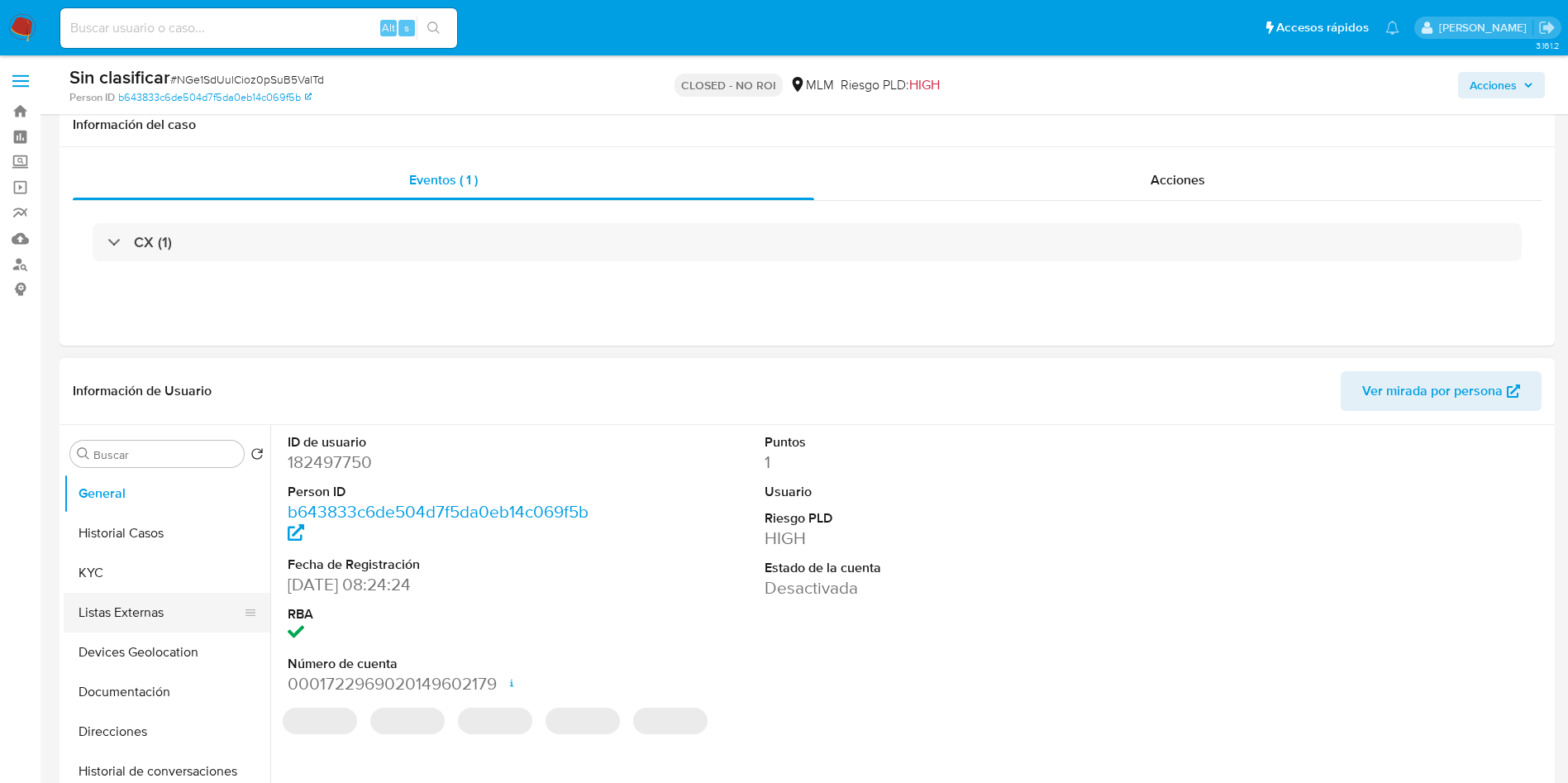
scroll to position [124, 0]
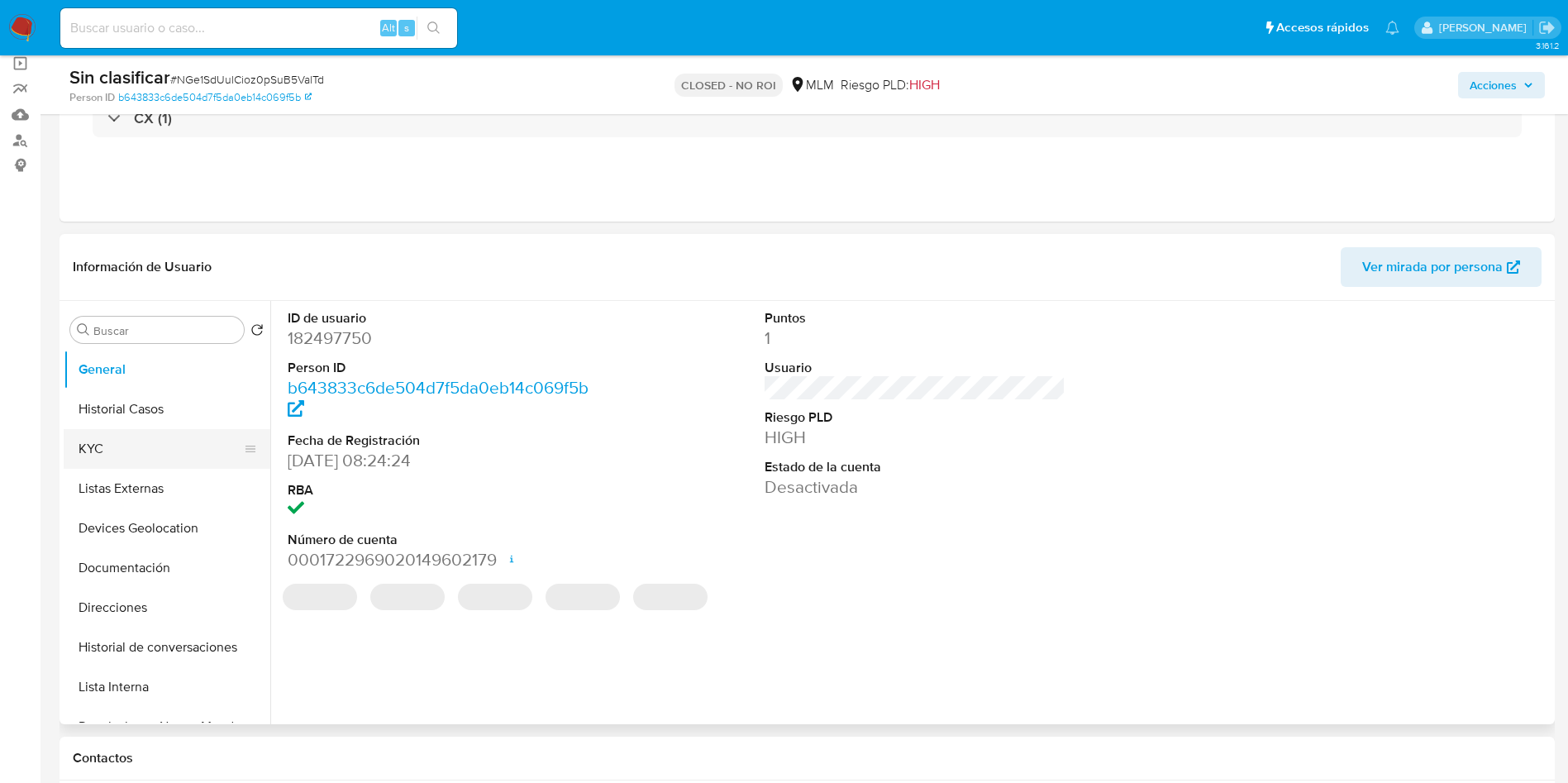
click at [164, 468] on button "KYC" at bounding box center [160, 448] width 193 height 40
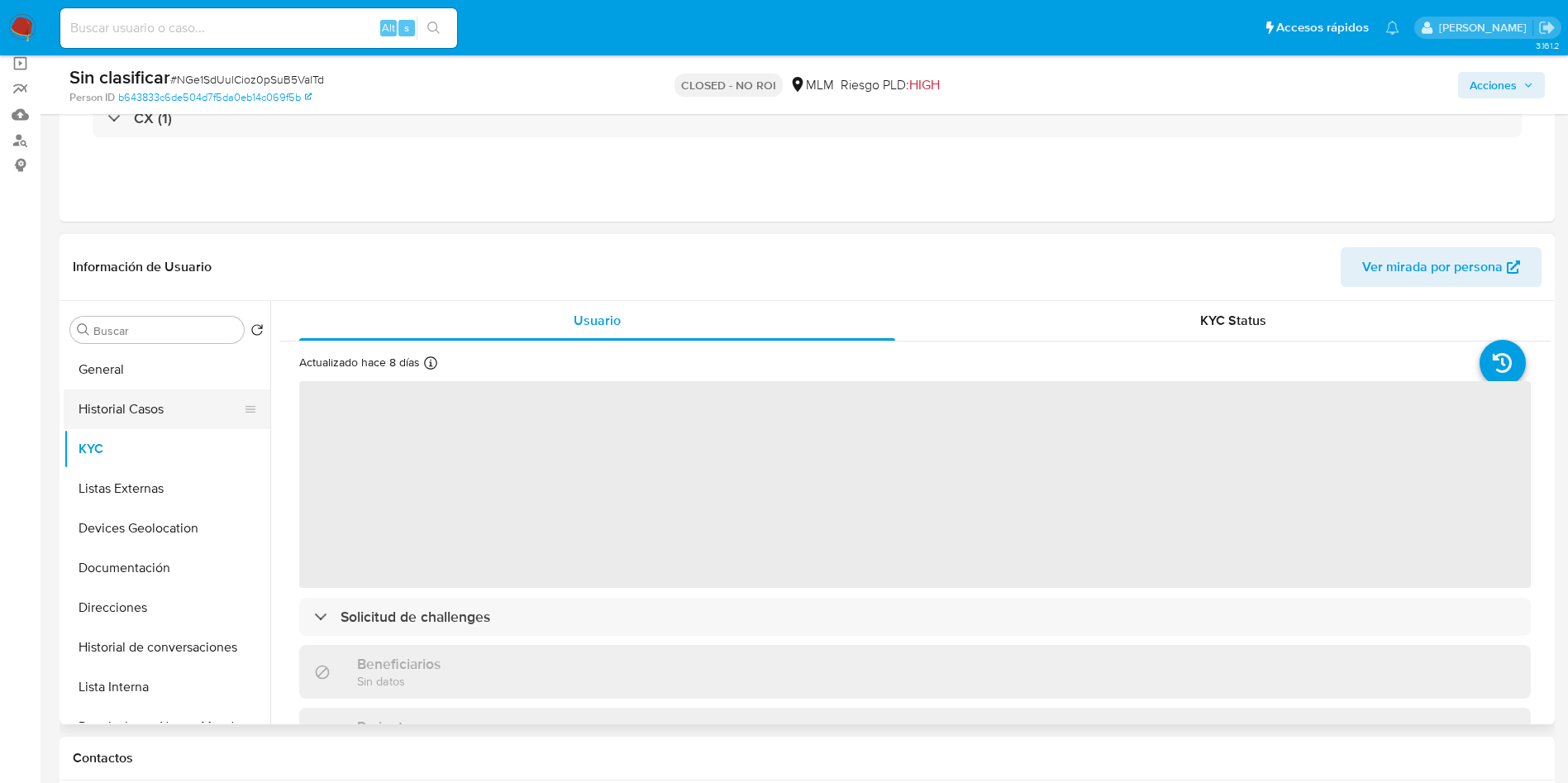
click at [148, 409] on button "Historial Casos" at bounding box center [160, 408] width 193 height 40
